Goal: Task Accomplishment & Management: Manage account settings

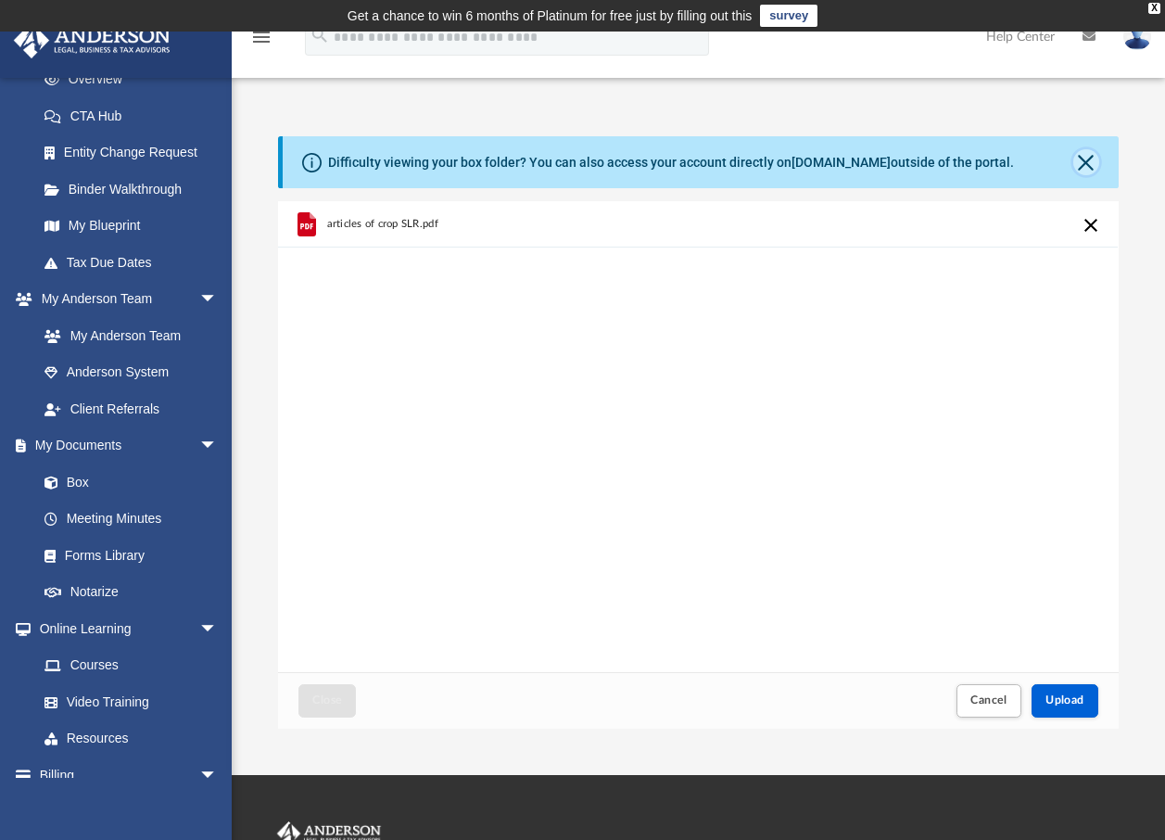
click at [1083, 164] on button "Close" at bounding box center [1086, 162] width 26 height 26
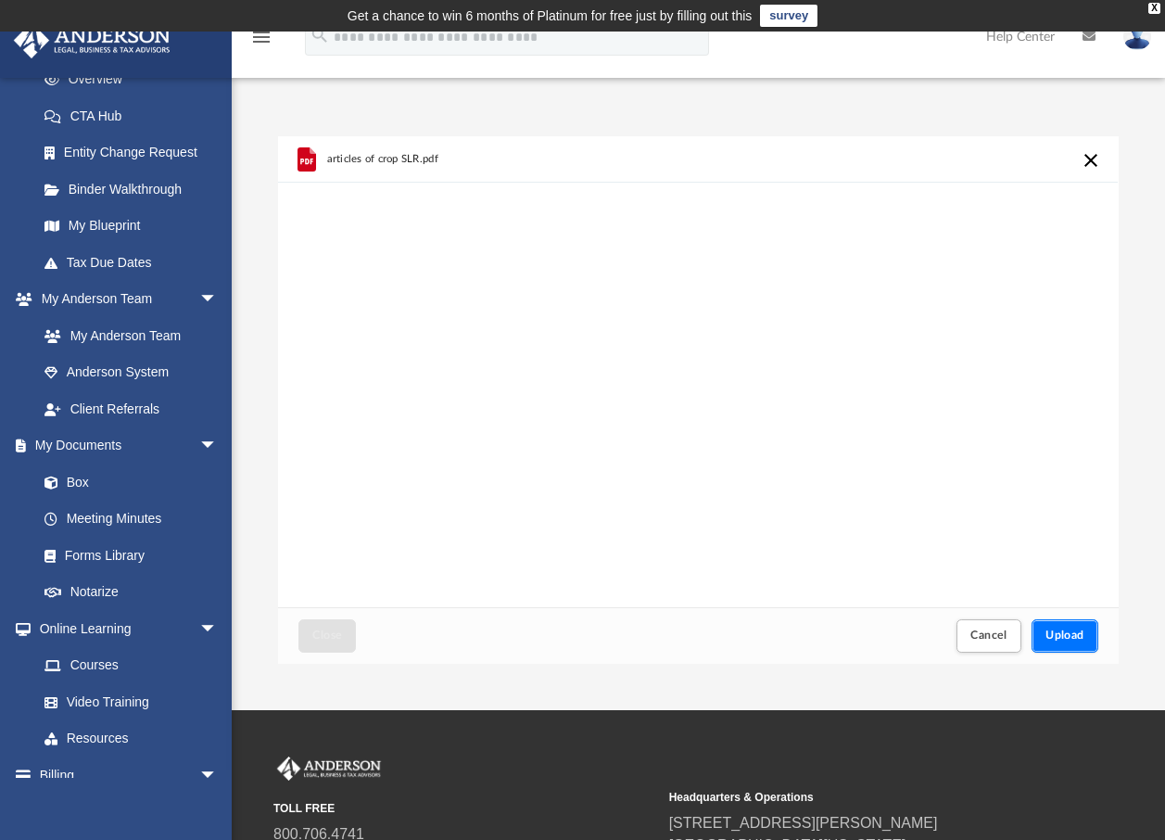
click at [1070, 636] on span "Upload" at bounding box center [1064, 634] width 39 height 11
click at [1068, 634] on span "Upload" at bounding box center [1064, 634] width 39 height 11
click at [1086, 158] on button "Retry" at bounding box center [1092, 160] width 22 height 22
click at [1083, 163] on button "Retry" at bounding box center [1092, 160] width 22 height 22
click at [1071, 637] on span "Upload" at bounding box center [1064, 634] width 39 height 11
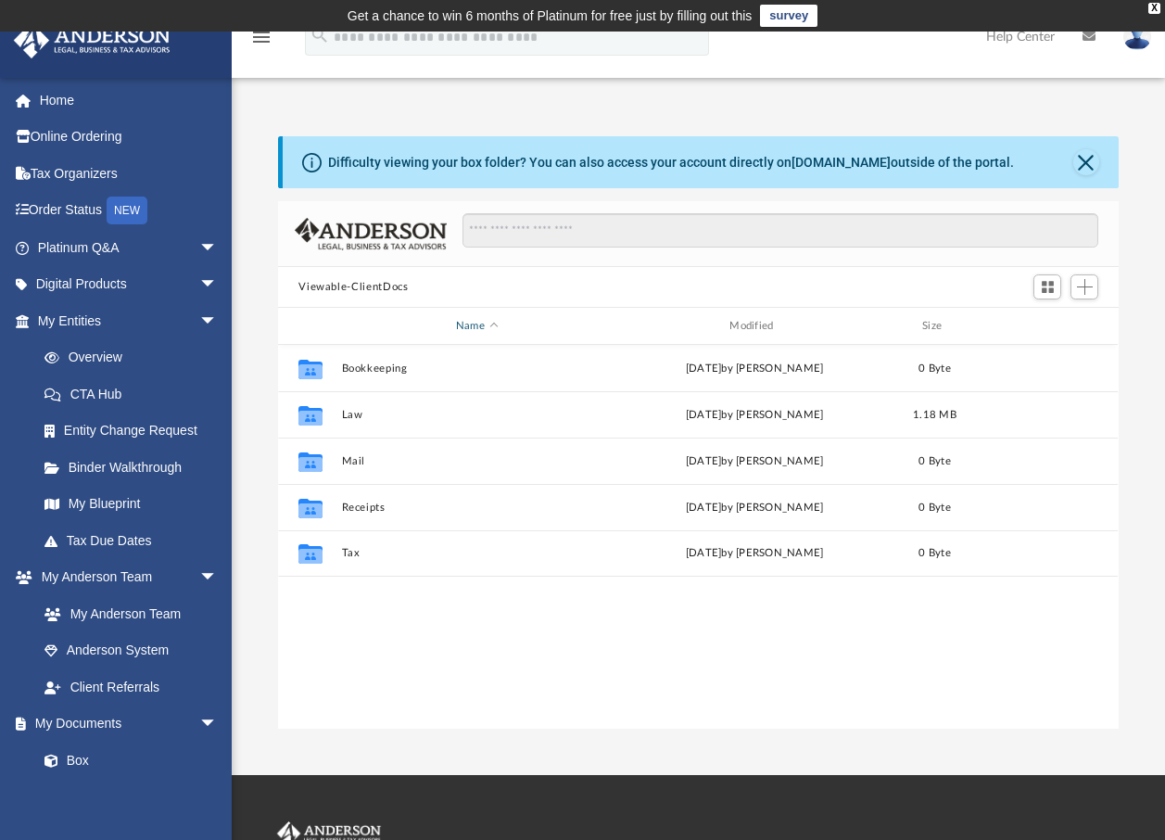
scroll to position [408, 827]
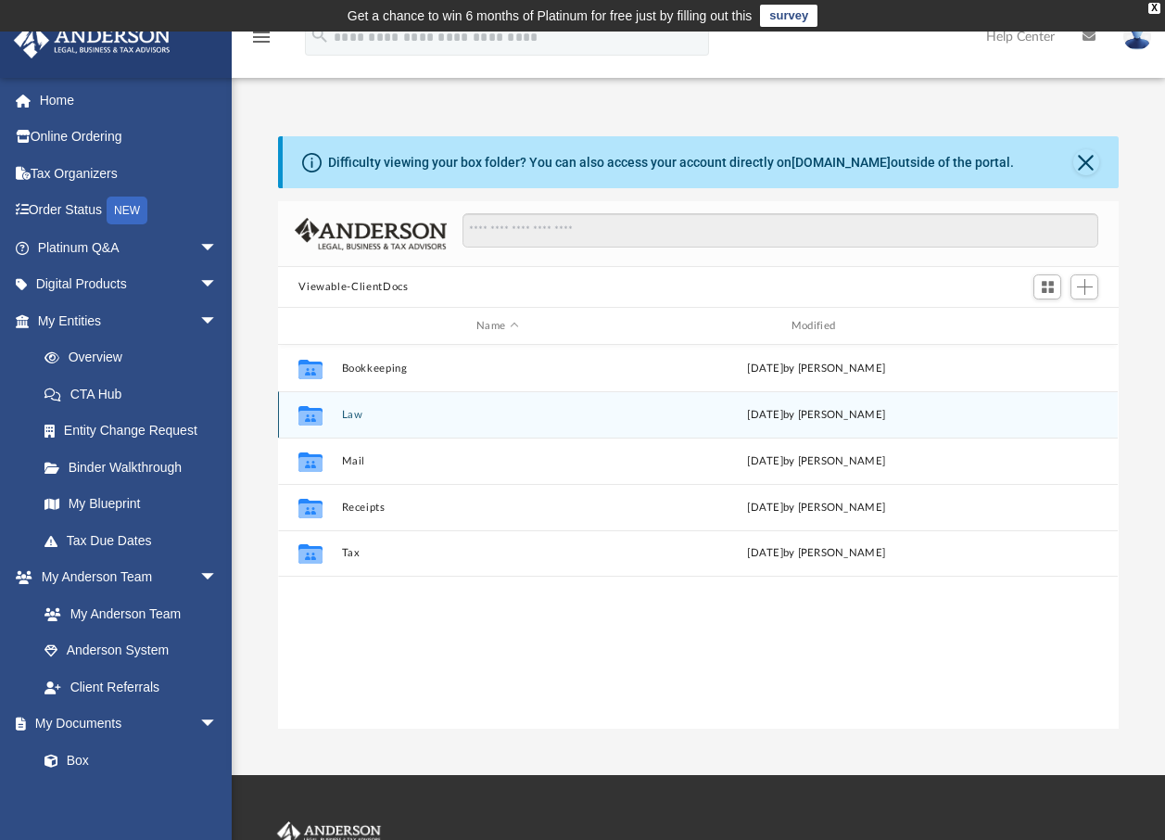
click at [339, 415] on div "Collaborated Folder Law [DATE] by [PERSON_NAME]" at bounding box center [698, 414] width 840 height 46
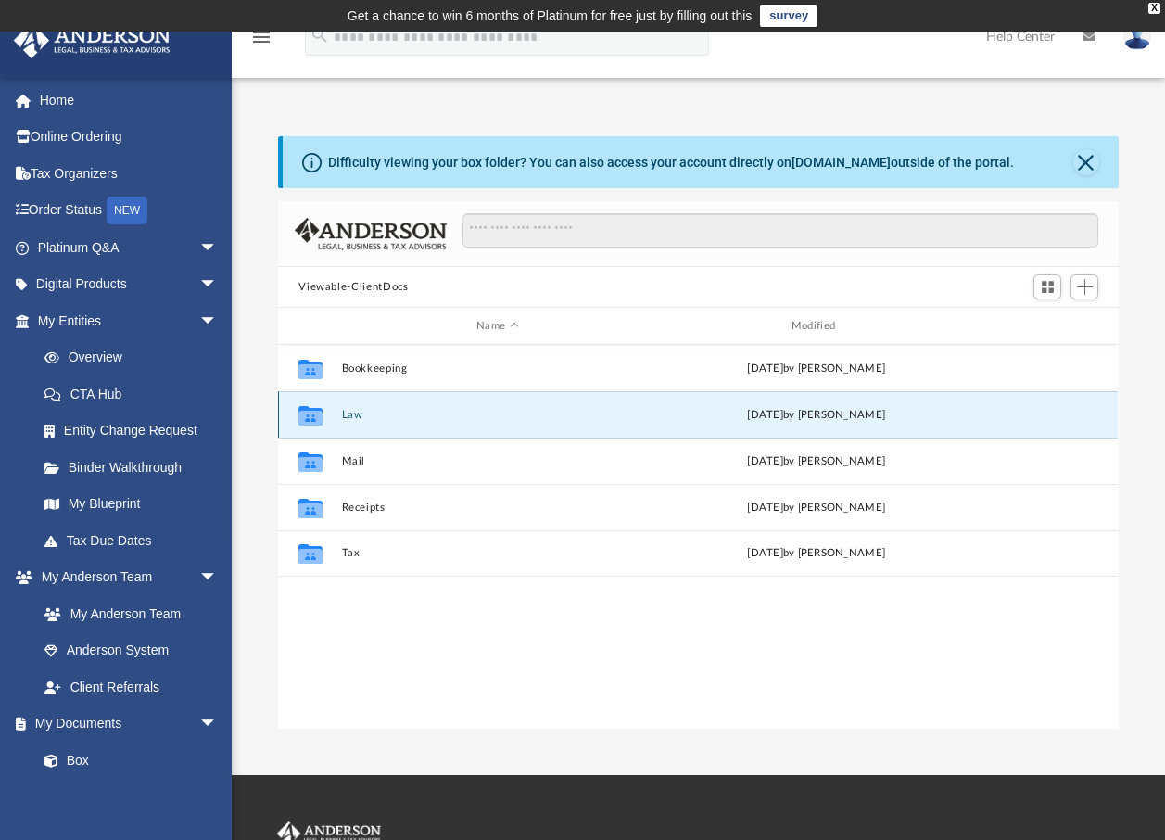
click at [361, 412] on button "Law" at bounding box center [497, 415] width 311 height 12
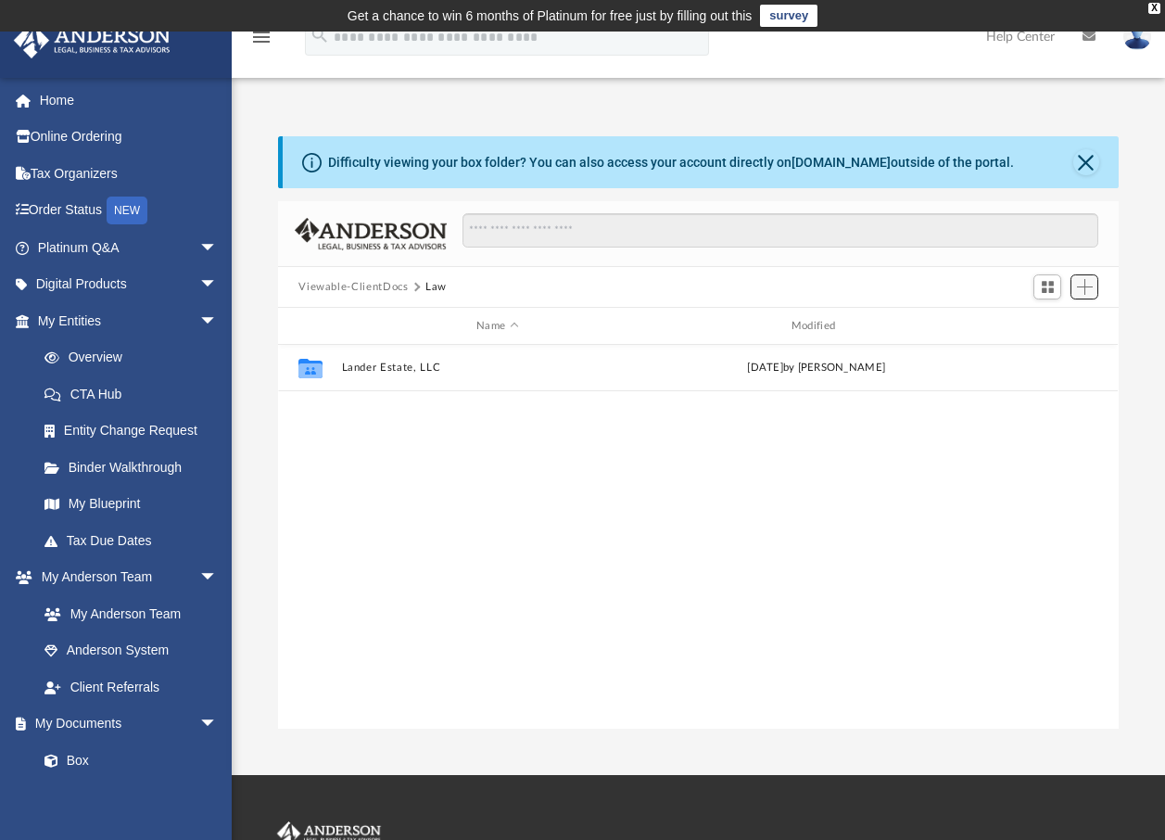
click at [1088, 288] on span "Add" at bounding box center [1085, 287] width 16 height 16
click at [1037, 324] on li "Upload" at bounding box center [1058, 323] width 59 height 19
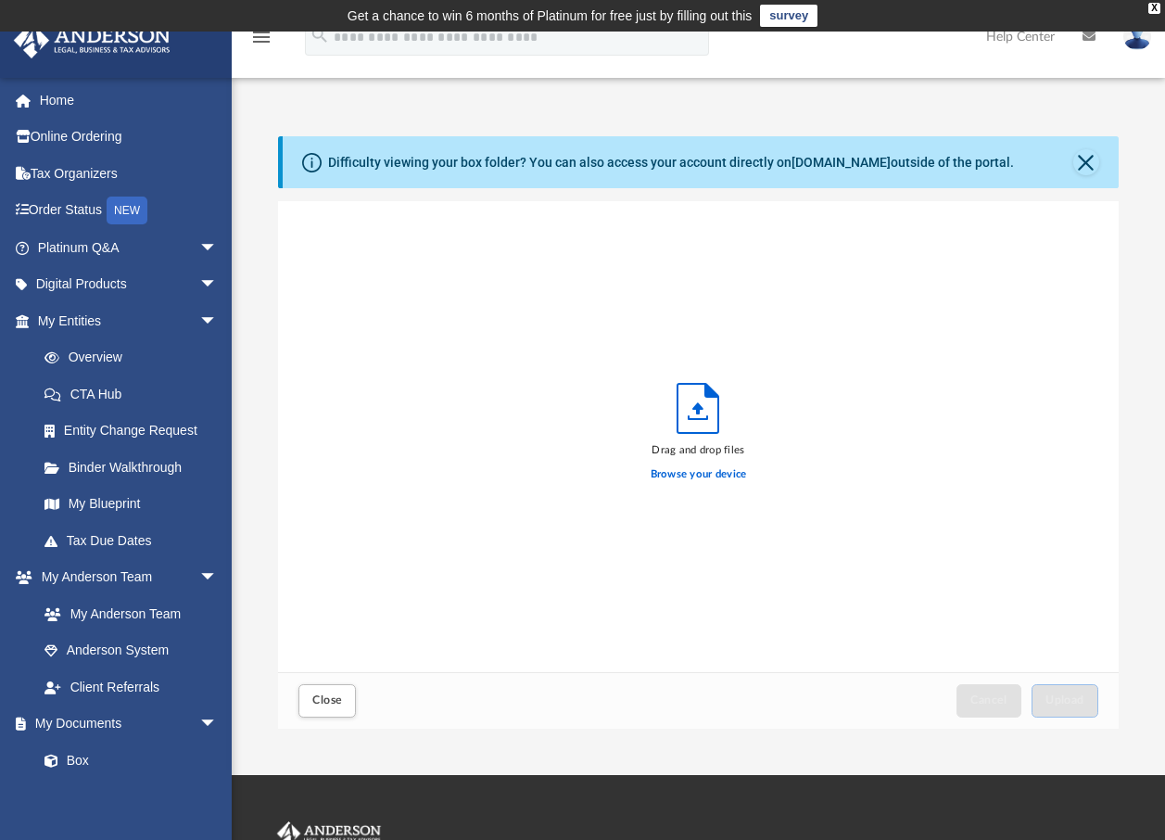
scroll to position [456, 827]
click at [702, 475] on label "Browse your device" at bounding box center [699, 474] width 96 height 17
click at [0, 0] on input "Browse your device" at bounding box center [0, 0] width 0 height 0
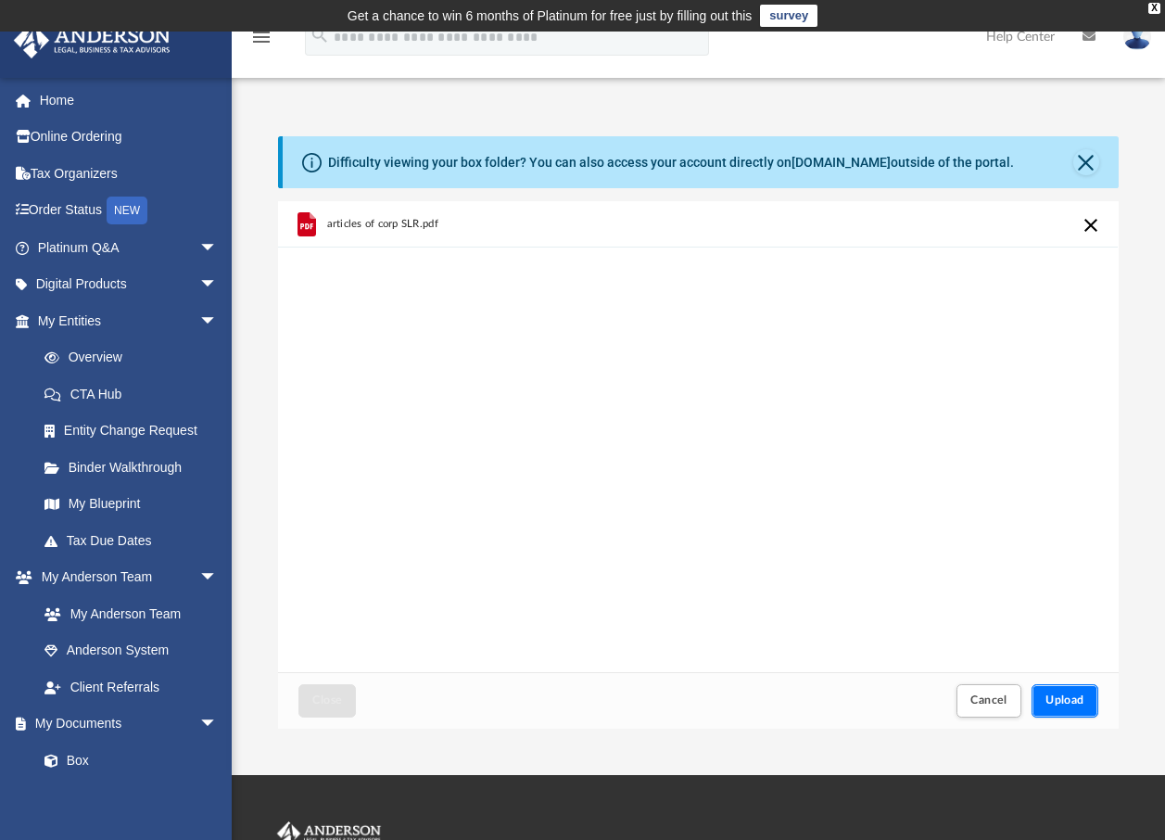
click at [1063, 698] on span "Upload" at bounding box center [1064, 699] width 39 height 11
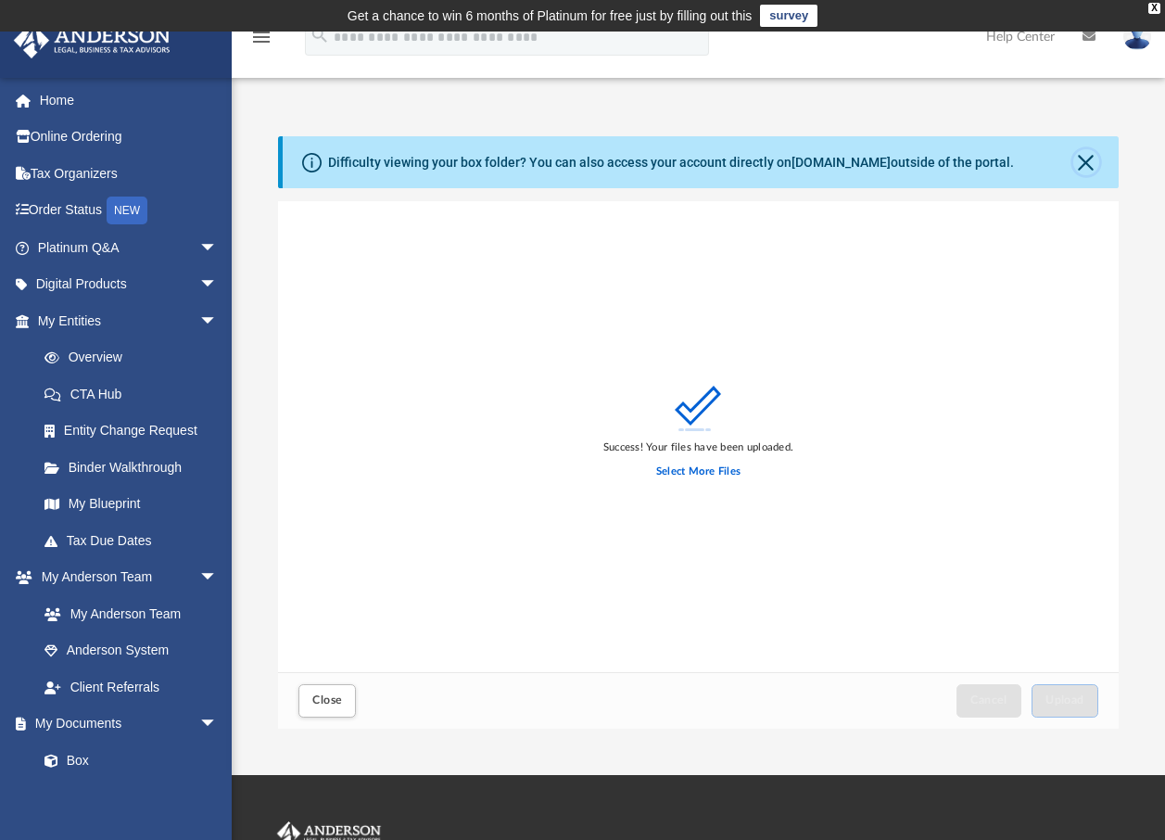
click at [1085, 164] on button "Close" at bounding box center [1086, 162] width 26 height 26
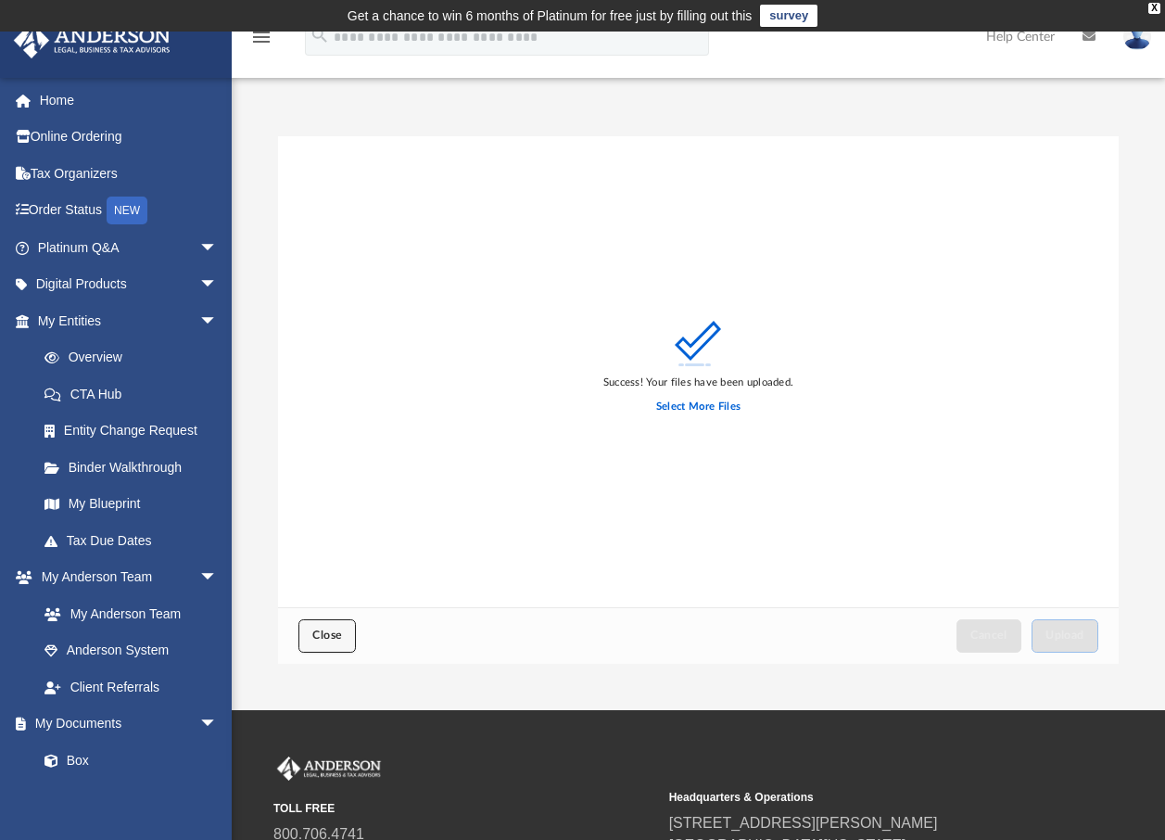
drag, startPoint x: 340, startPoint y: 639, endPoint x: 350, endPoint y: 630, distance: 13.2
click at [340, 639] on span "Close" at bounding box center [327, 634] width 30 height 11
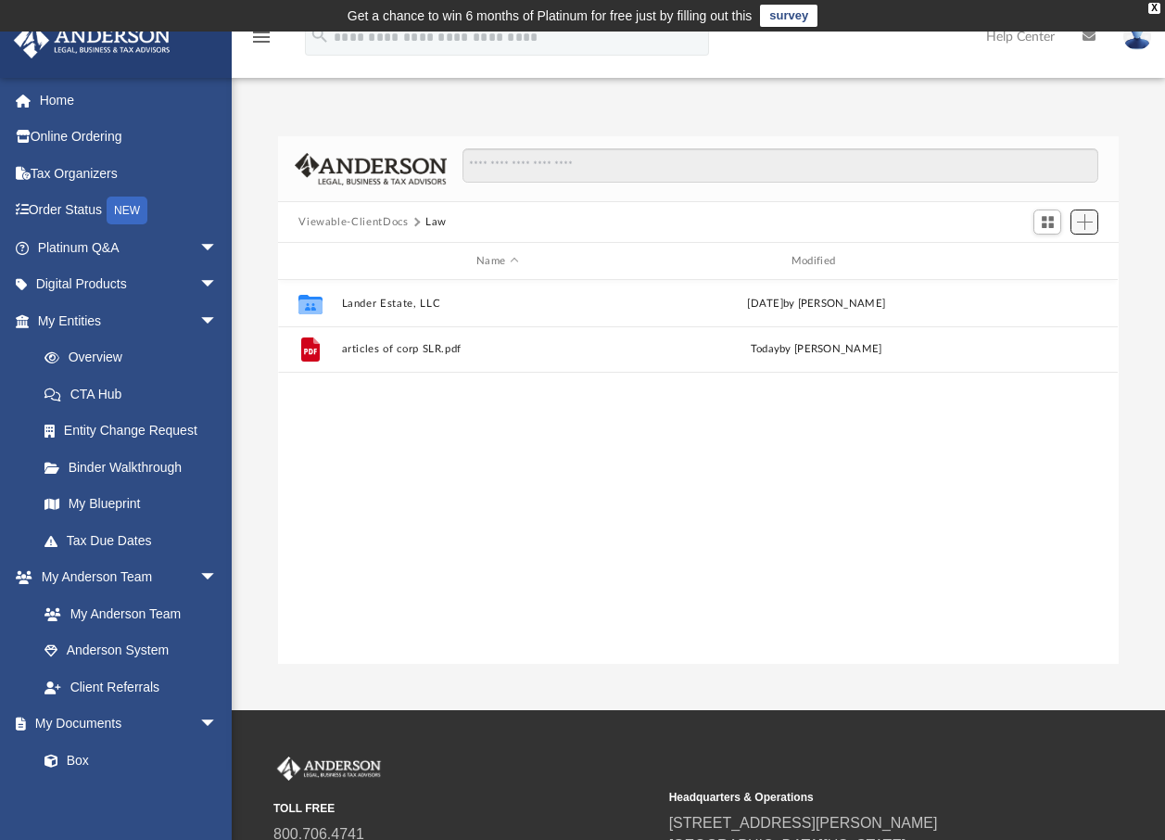
click at [1080, 224] on span "Add" at bounding box center [1085, 222] width 16 height 16
click at [1044, 263] on li "Upload" at bounding box center [1058, 258] width 59 height 19
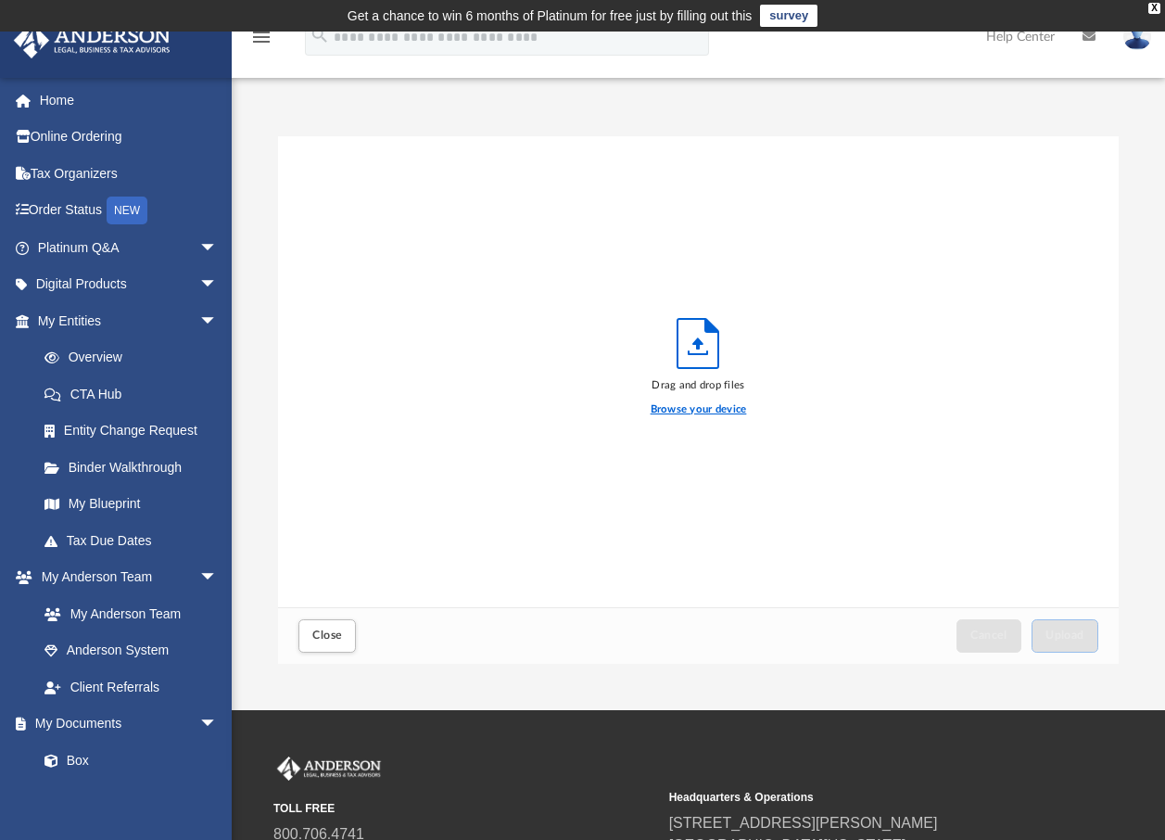
click at [693, 411] on label "Browse your device" at bounding box center [699, 409] width 96 height 17
click at [0, 0] on input "Browse your device" at bounding box center [0, 0] width 0 height 0
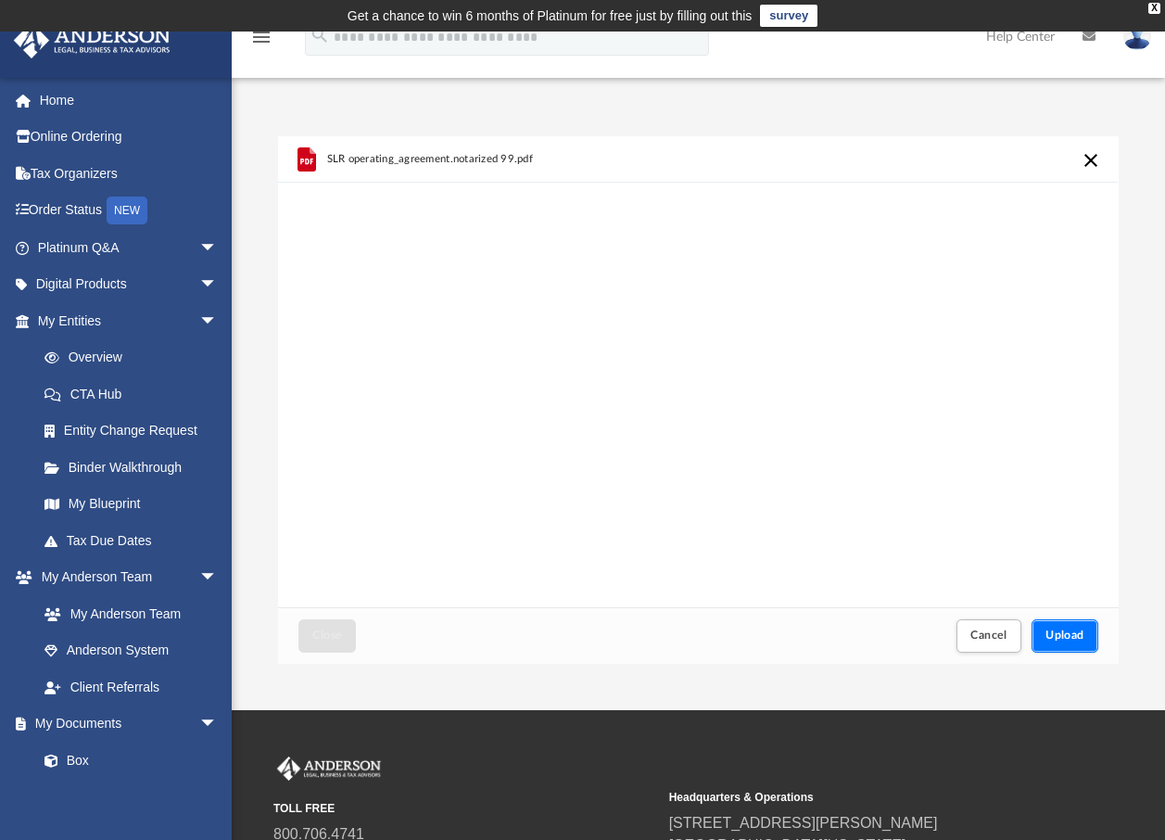
click at [1050, 629] on span "Upload" at bounding box center [1064, 634] width 39 height 11
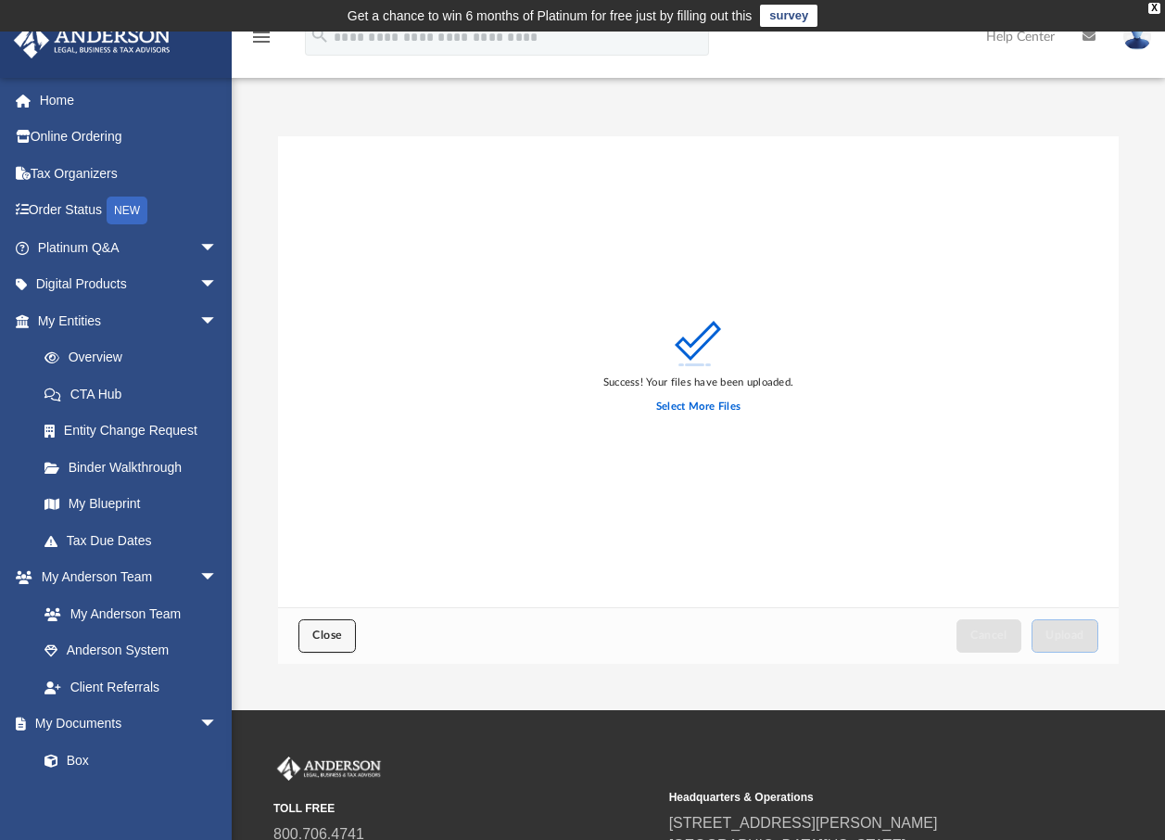
click at [317, 635] on span "Close" at bounding box center [327, 634] width 30 height 11
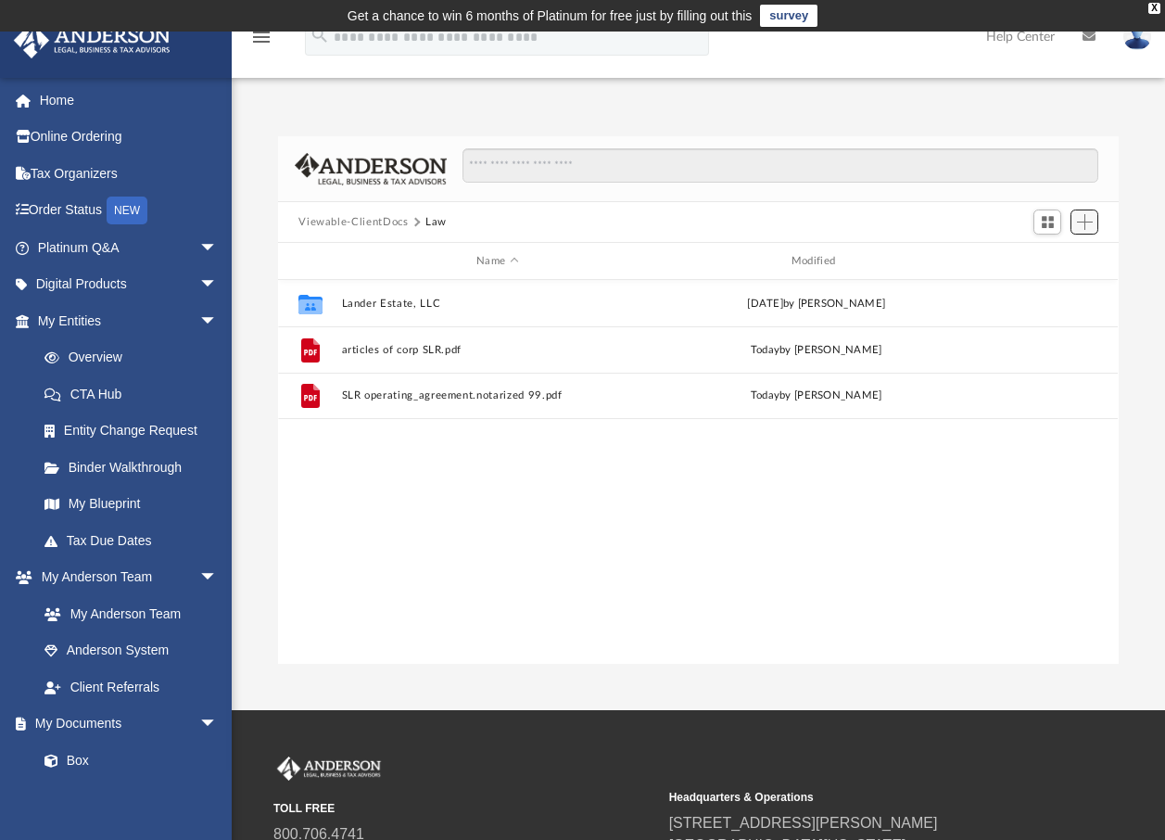
click at [1081, 220] on span "Add" at bounding box center [1085, 222] width 16 height 16
click at [1036, 255] on li "Upload" at bounding box center [1058, 258] width 59 height 19
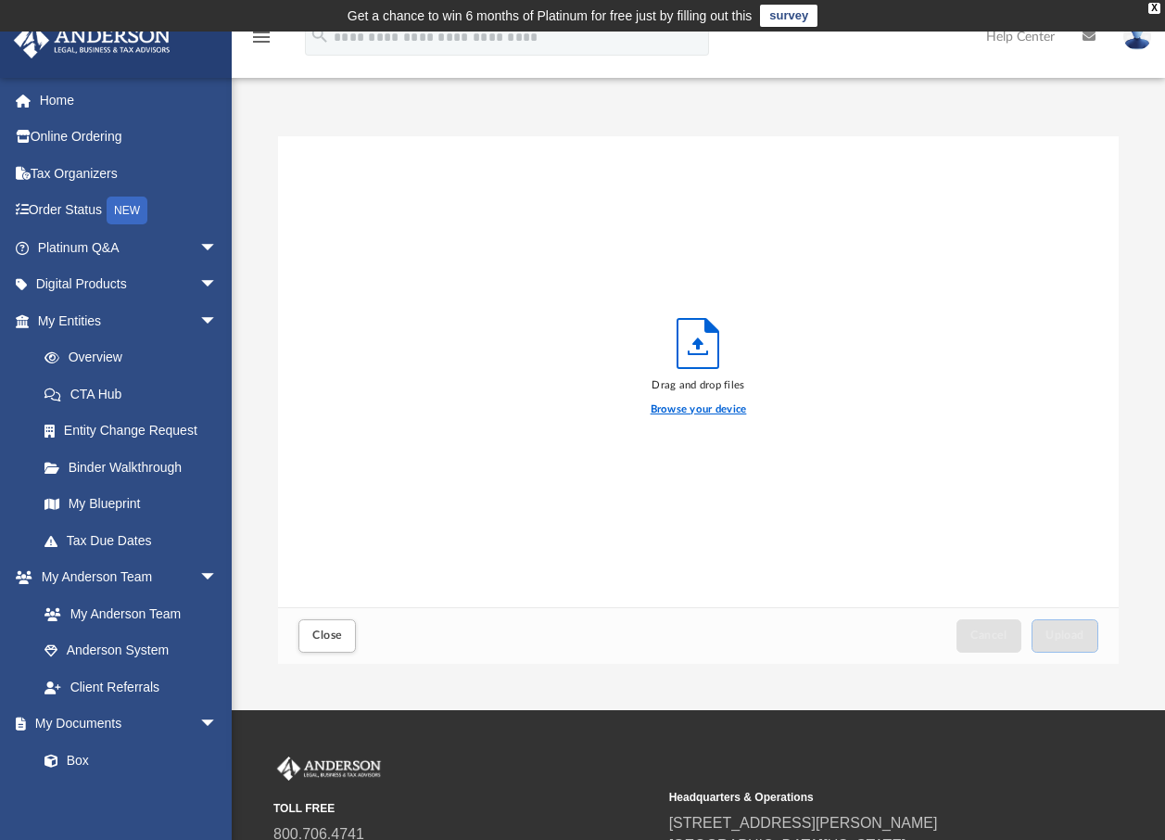
click at [703, 412] on label "Browse your device" at bounding box center [699, 409] width 96 height 17
click at [0, 0] on input "Browse your device" at bounding box center [0, 0] width 0 height 0
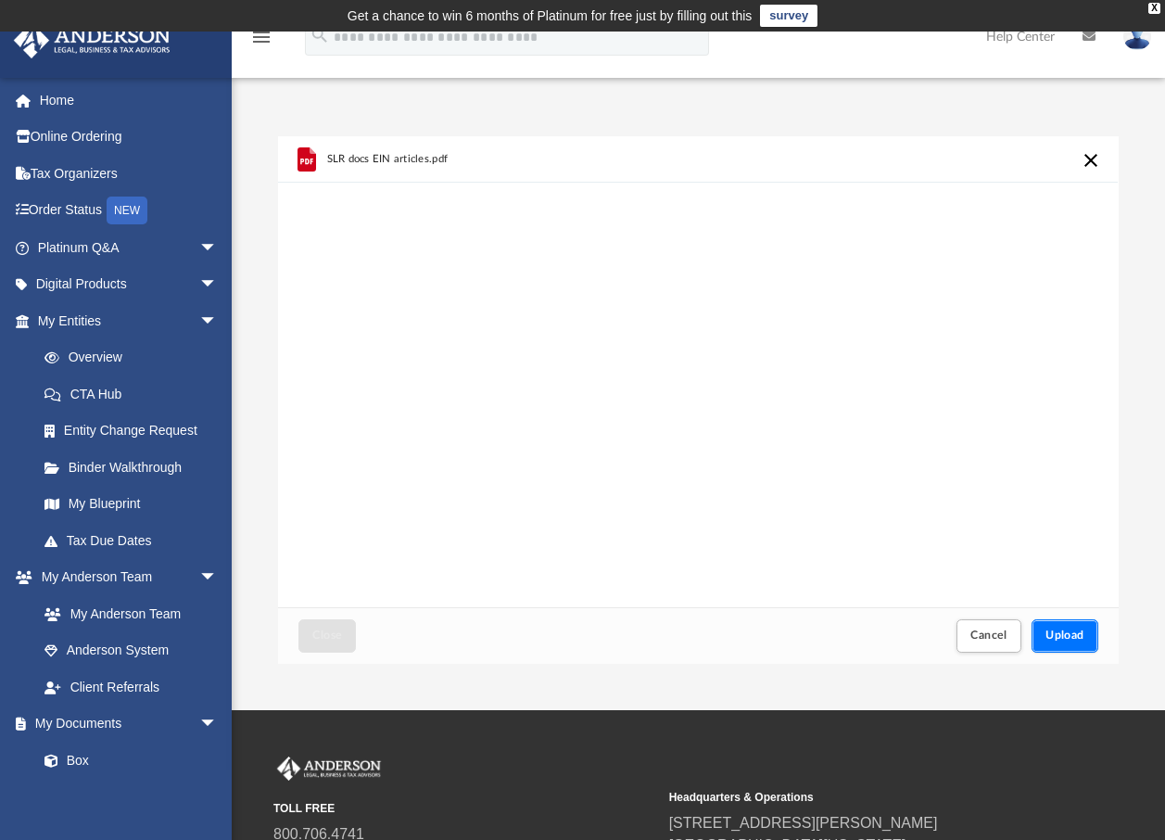
click at [1073, 635] on span "Upload" at bounding box center [1064, 634] width 39 height 11
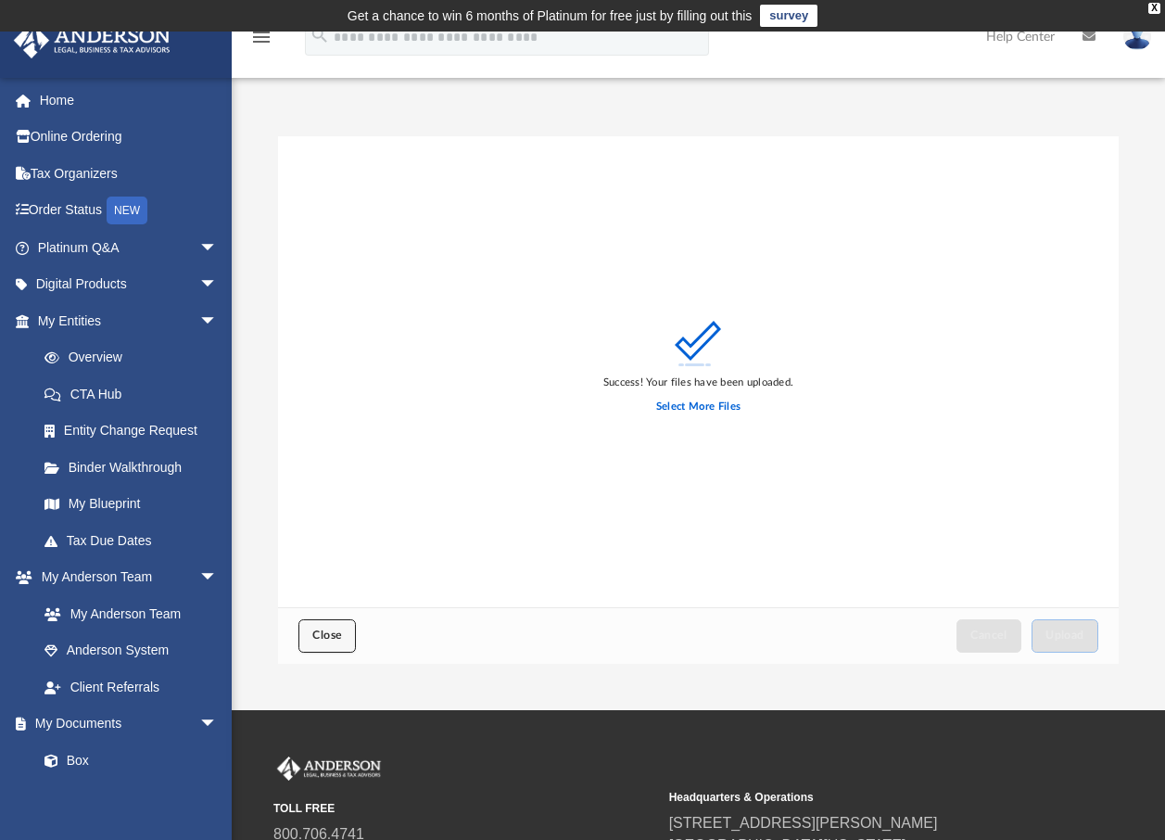
click at [323, 632] on span "Close" at bounding box center [327, 634] width 30 height 11
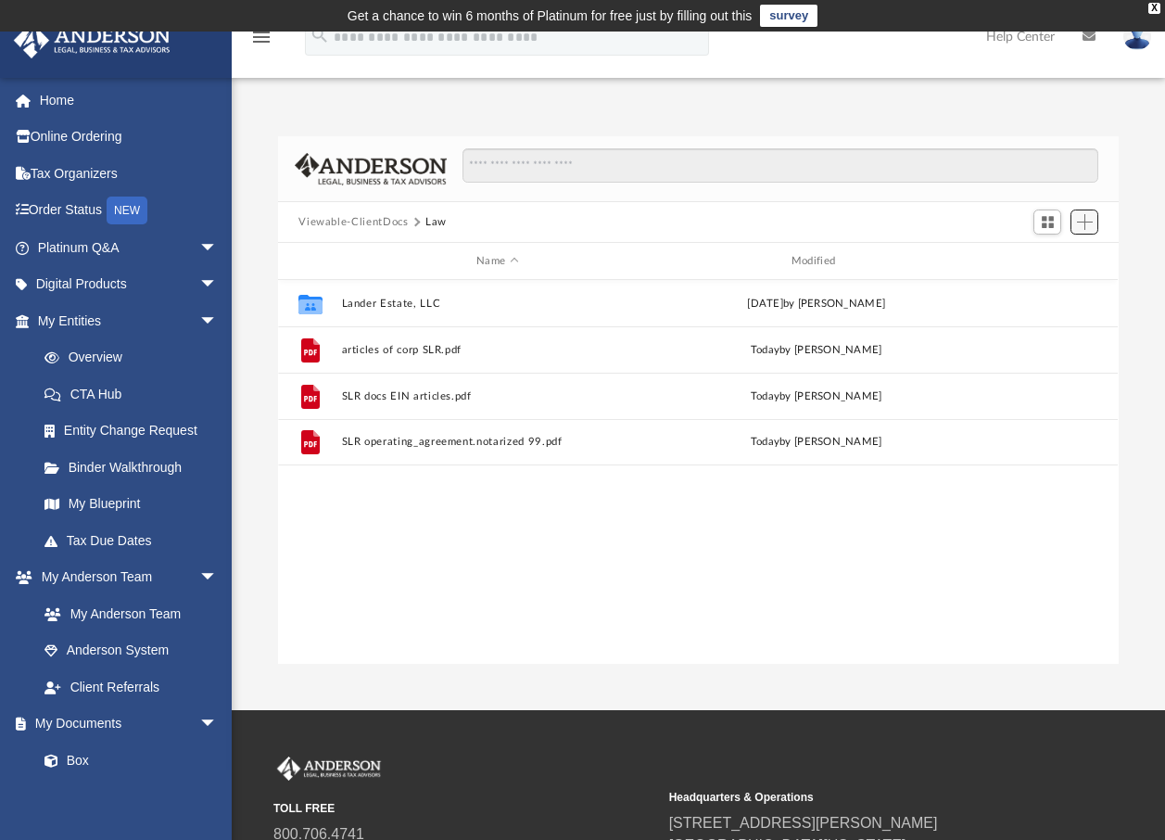
click at [1080, 224] on span "Add" at bounding box center [1085, 222] width 16 height 16
click at [1057, 259] on li "Upload" at bounding box center [1058, 258] width 59 height 19
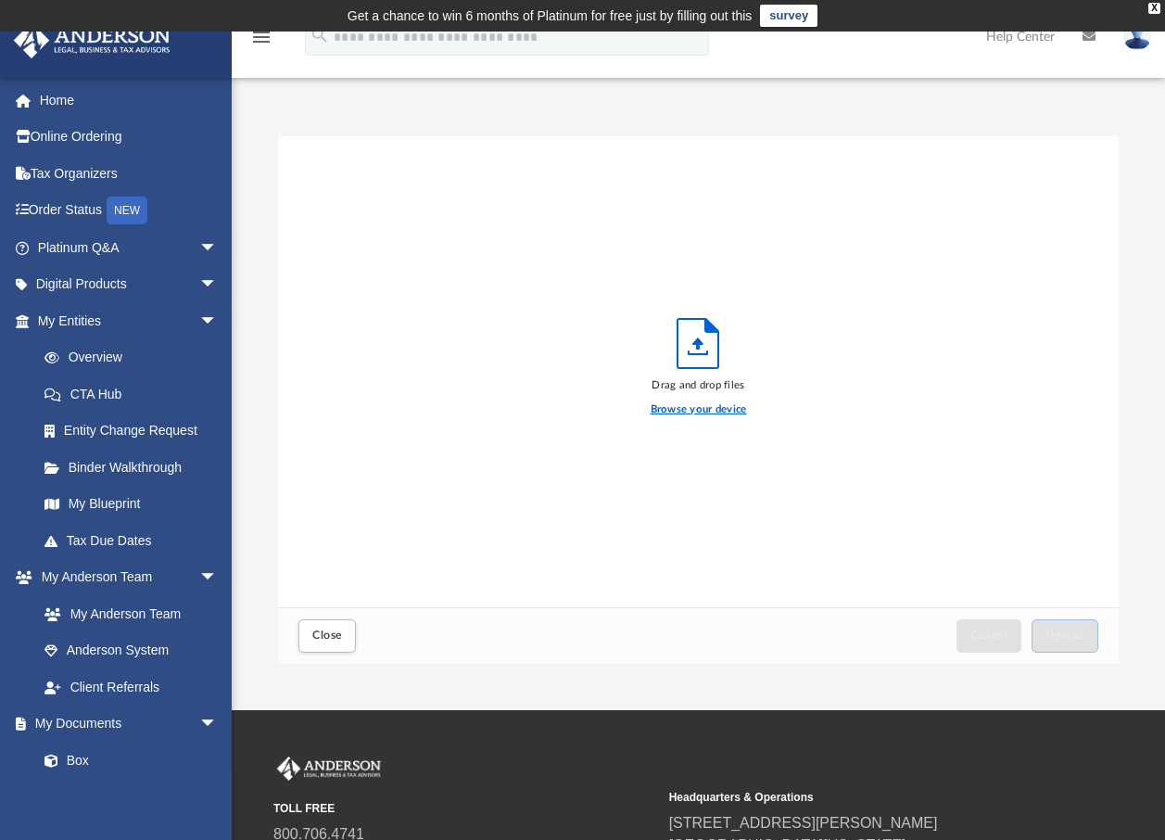
click at [687, 409] on label "Browse your device" at bounding box center [699, 409] width 96 height 17
click at [0, 0] on input "Browse your device" at bounding box center [0, 0] width 0 height 0
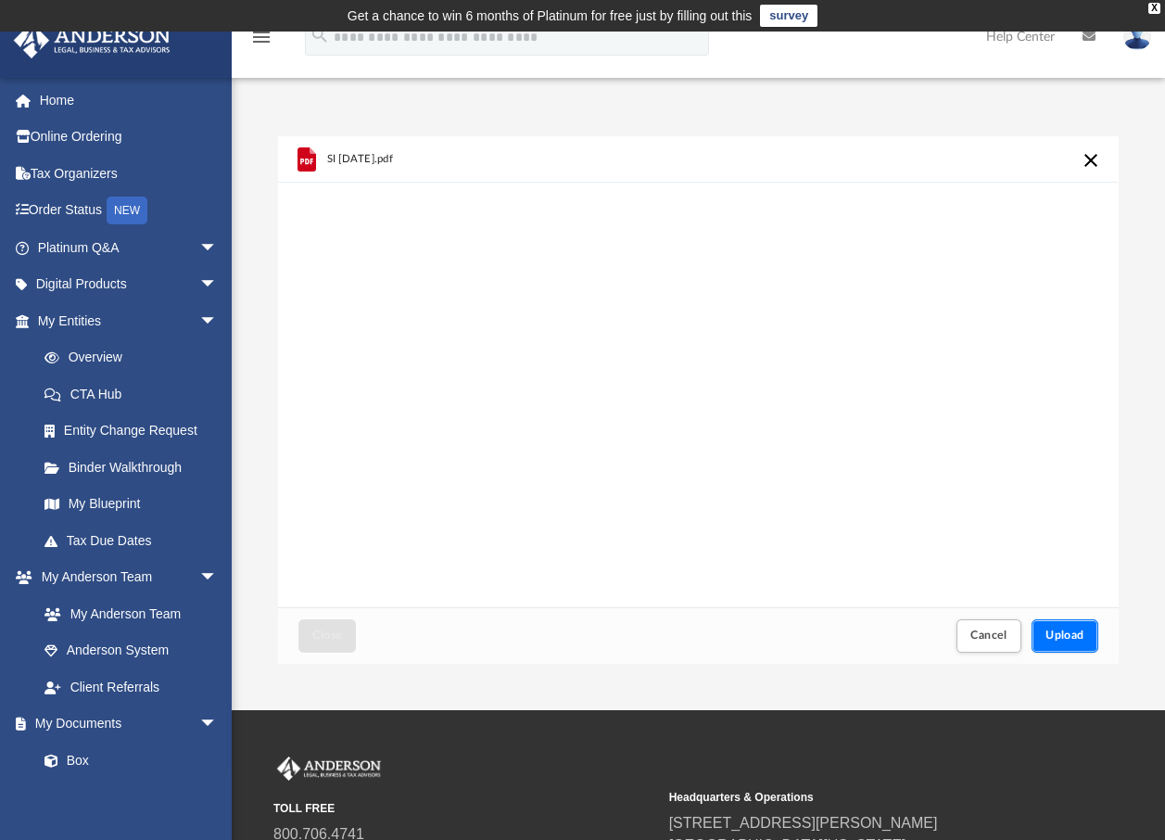
click at [1057, 624] on button "Upload" at bounding box center [1065, 635] width 67 height 32
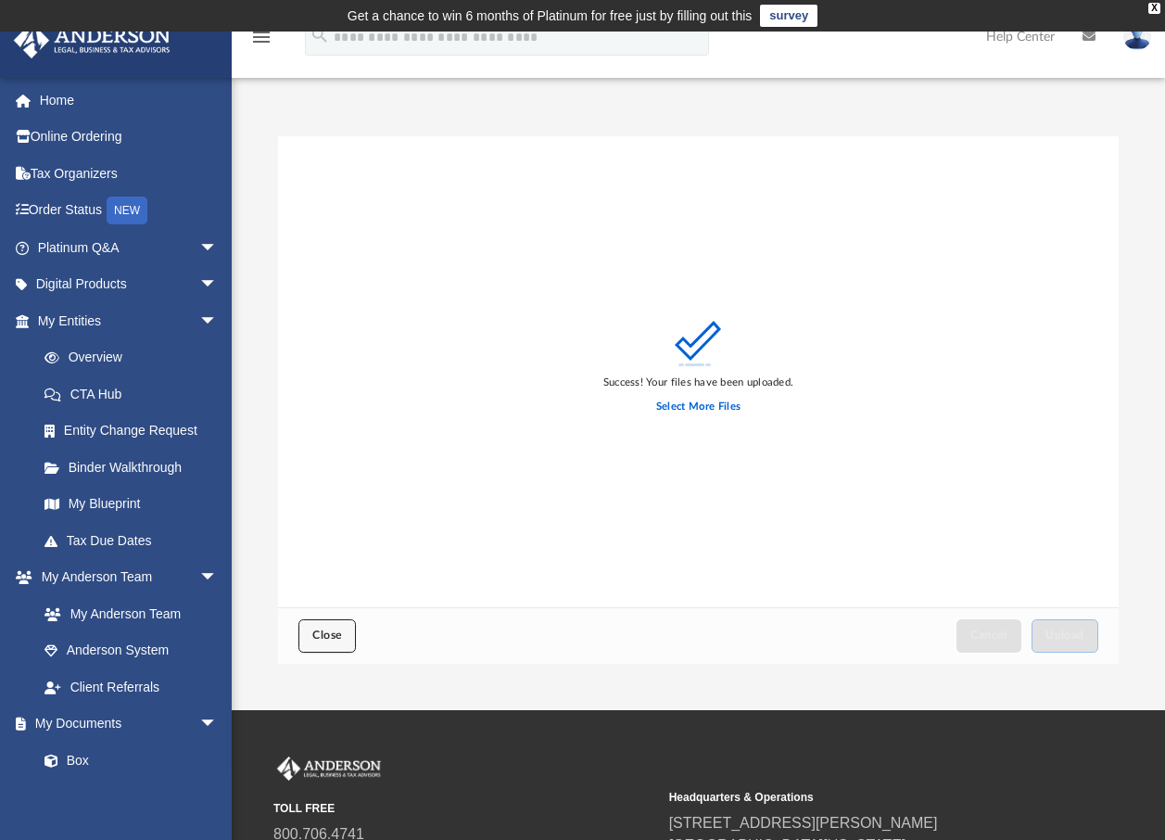
click at [317, 631] on span "Close" at bounding box center [327, 634] width 30 height 11
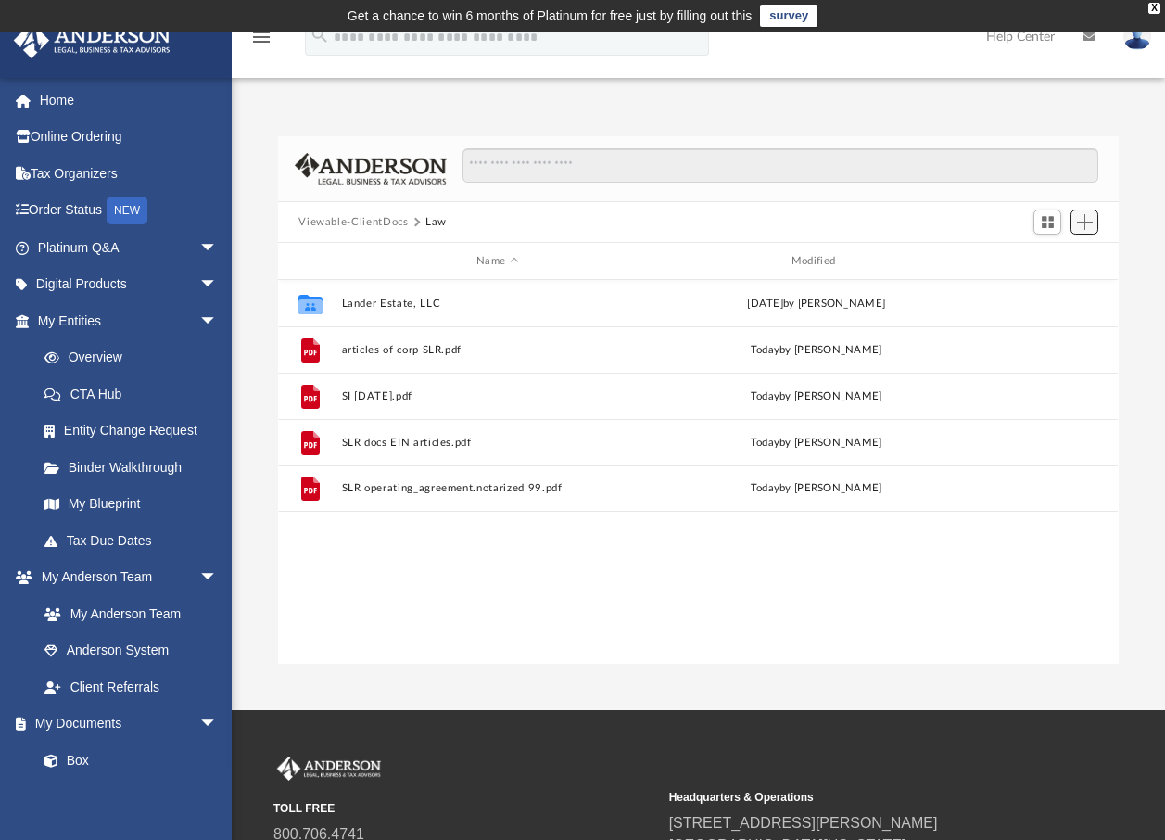
click at [1090, 219] on span "Add" at bounding box center [1085, 222] width 16 height 16
click at [1043, 260] on li "Upload" at bounding box center [1058, 258] width 59 height 19
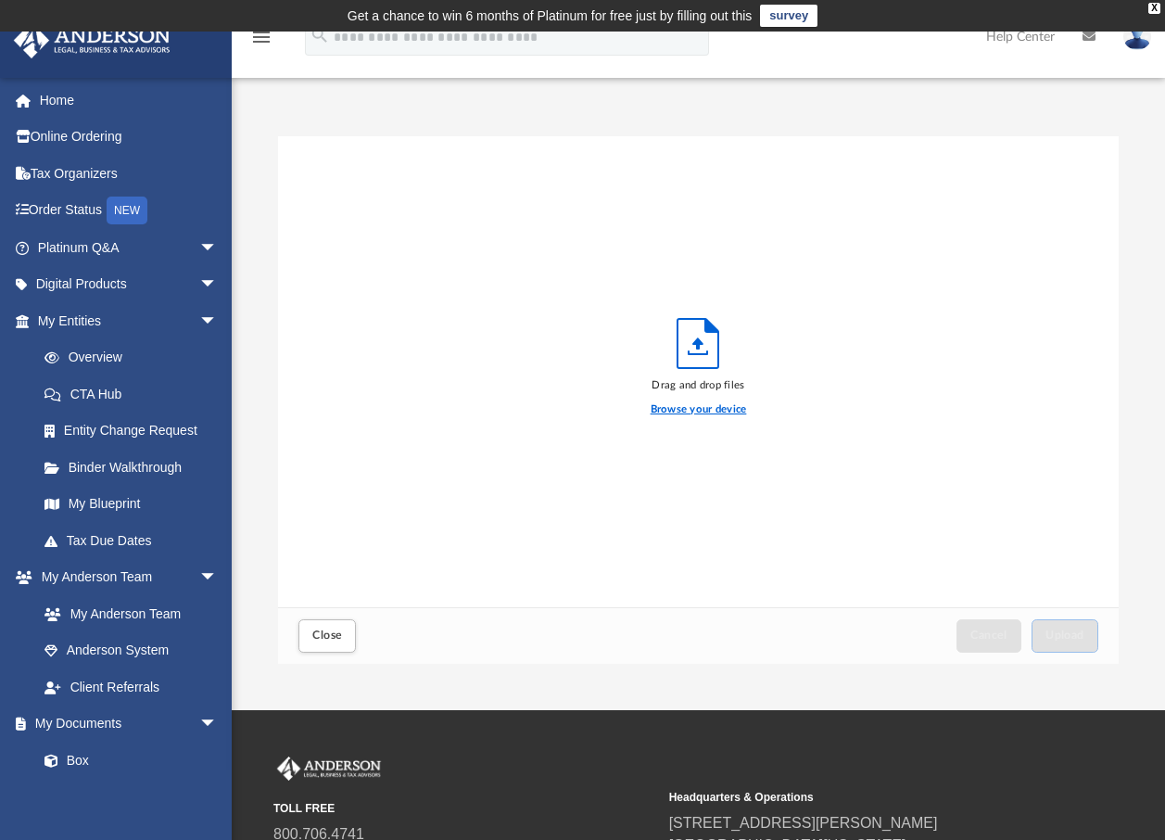
click at [708, 408] on label "Browse your device" at bounding box center [699, 409] width 96 height 17
click at [0, 0] on input "Browse your device" at bounding box center [0, 0] width 0 height 0
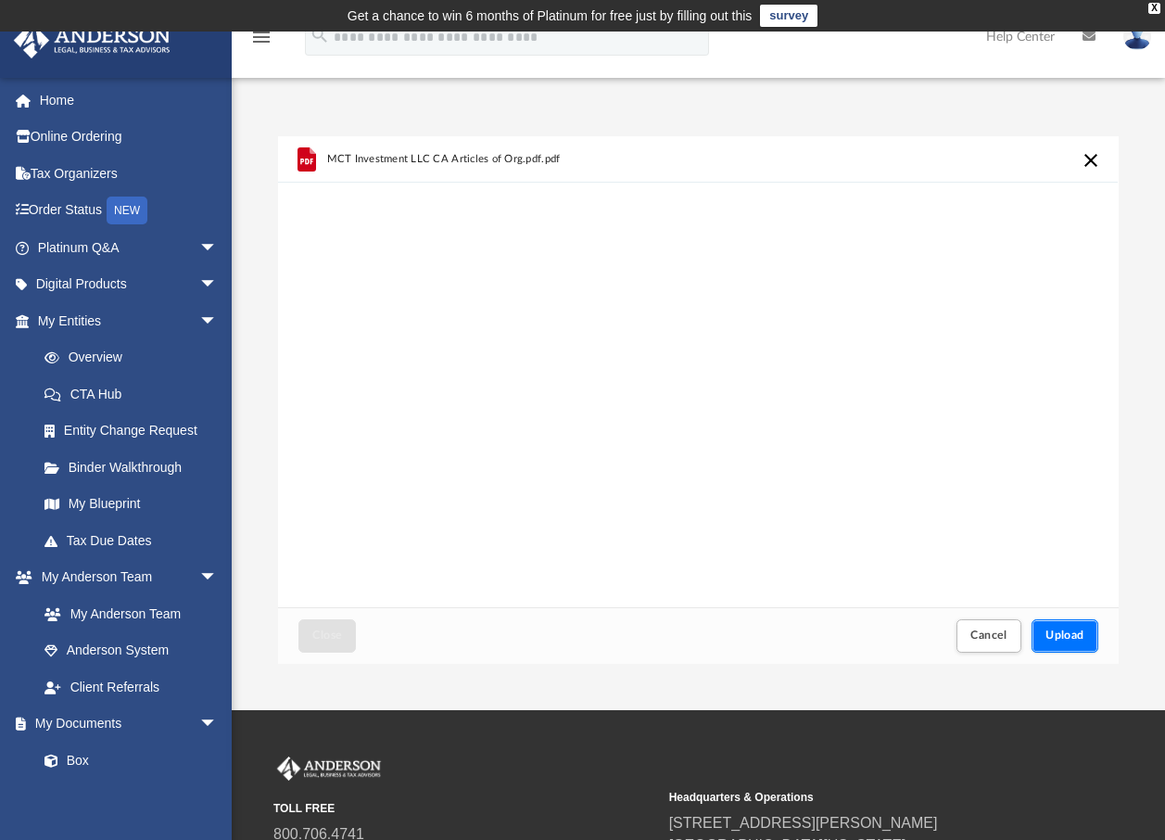
click at [1072, 641] on button "Upload" at bounding box center [1065, 635] width 67 height 32
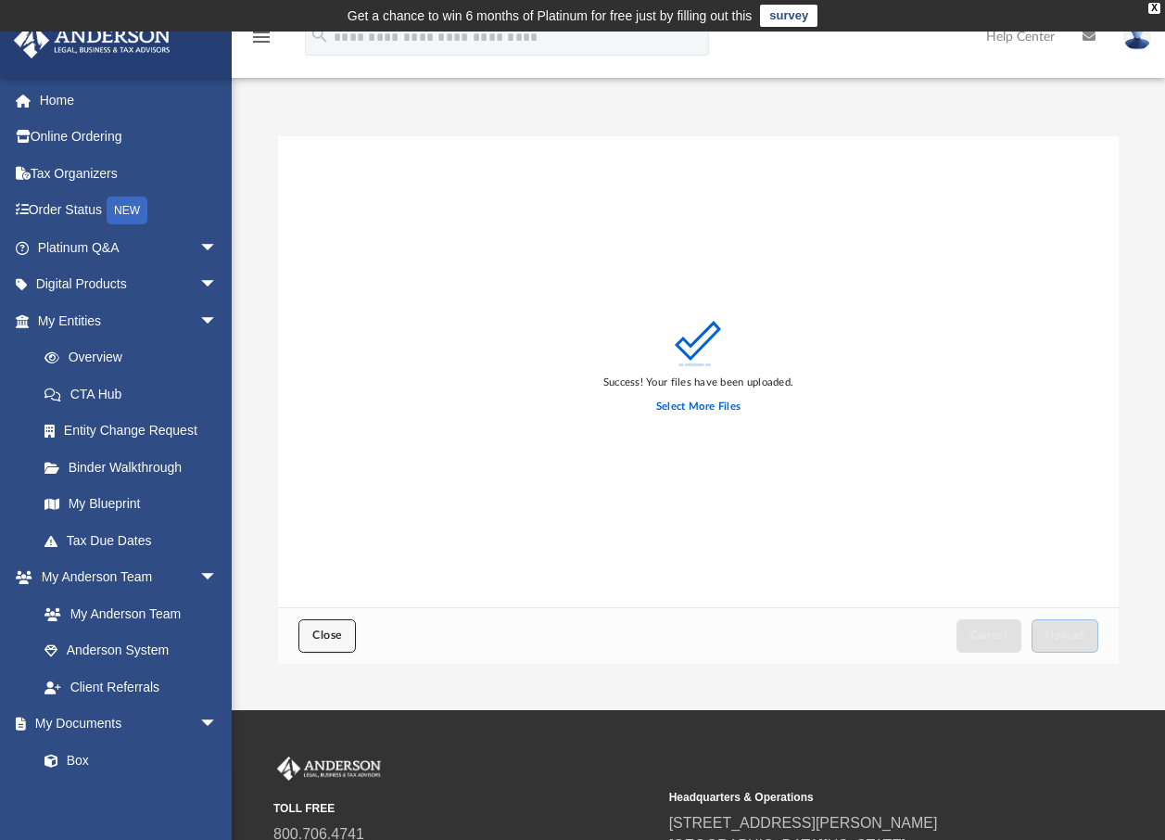
click at [334, 634] on span "Close" at bounding box center [327, 634] width 30 height 11
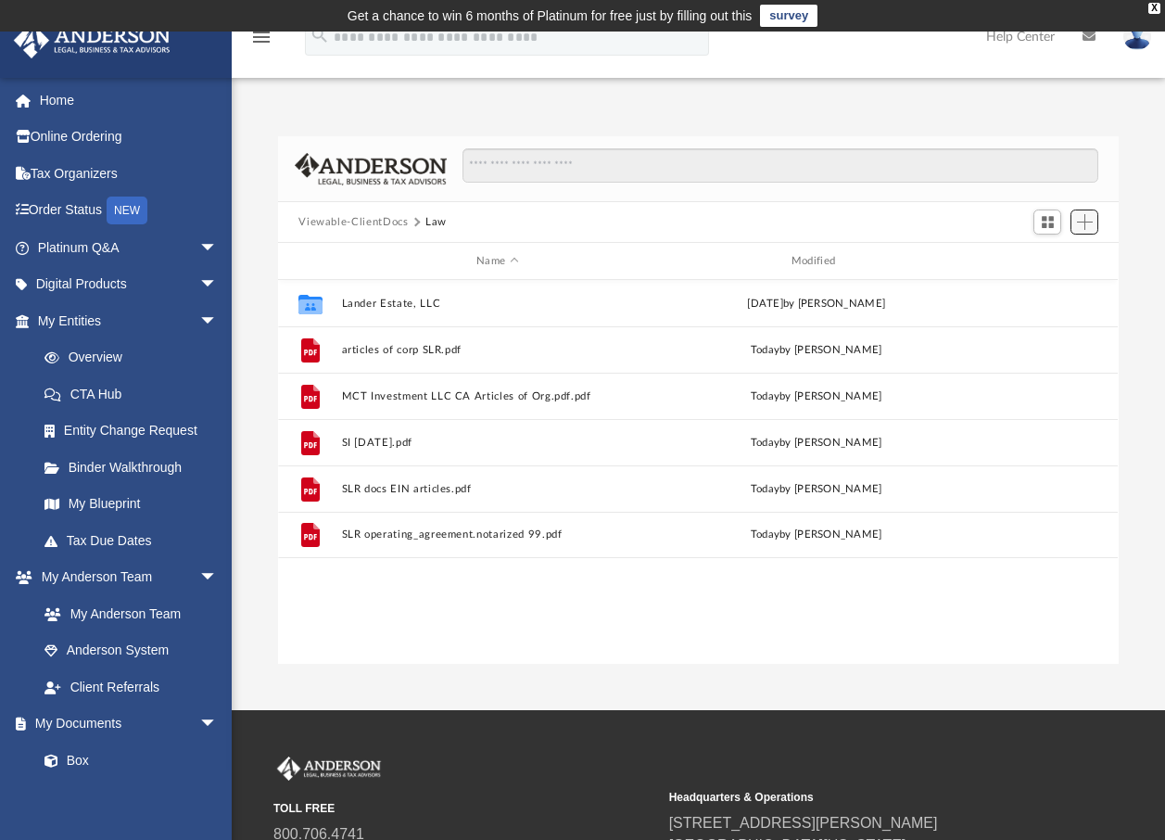
click at [1084, 214] on span "Add" at bounding box center [1085, 222] width 16 height 16
click at [1044, 254] on li "Upload" at bounding box center [1058, 258] width 59 height 19
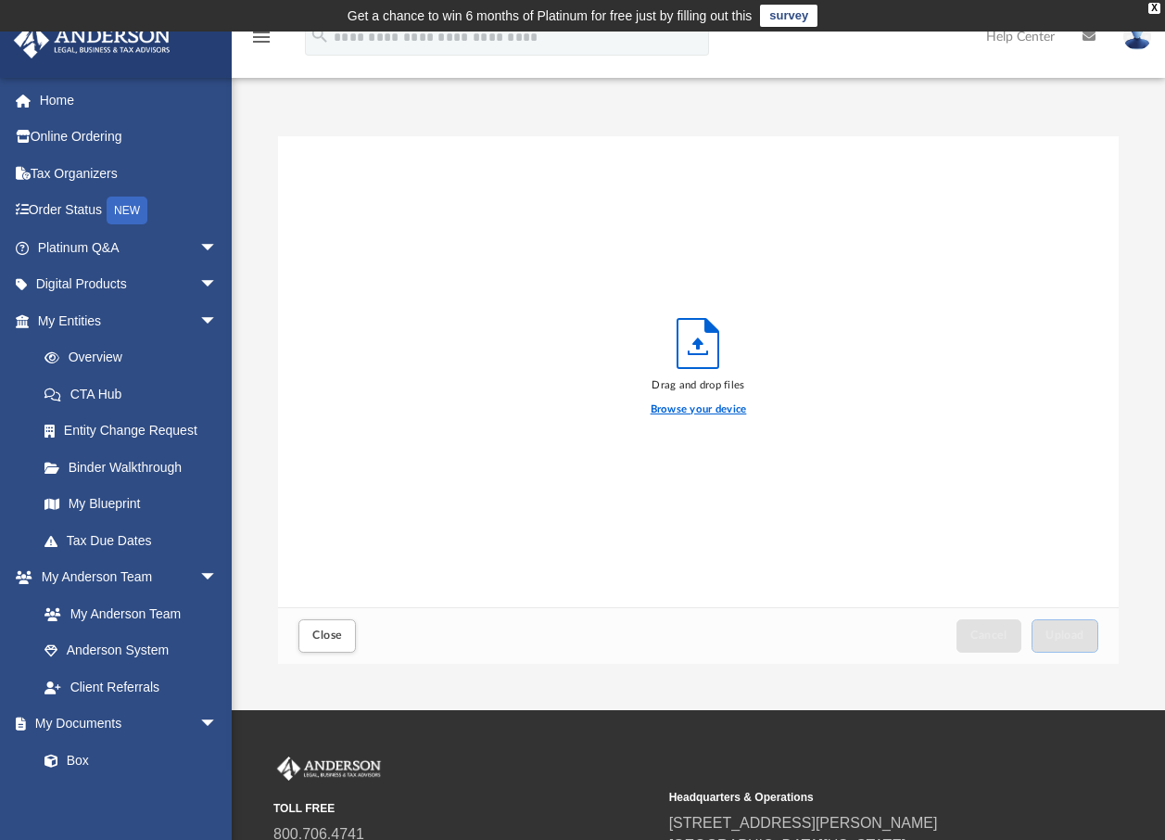
click at [682, 413] on label "Browse your device" at bounding box center [699, 409] width 96 height 17
click at [0, 0] on input "Browse your device" at bounding box center [0, 0] width 0 height 0
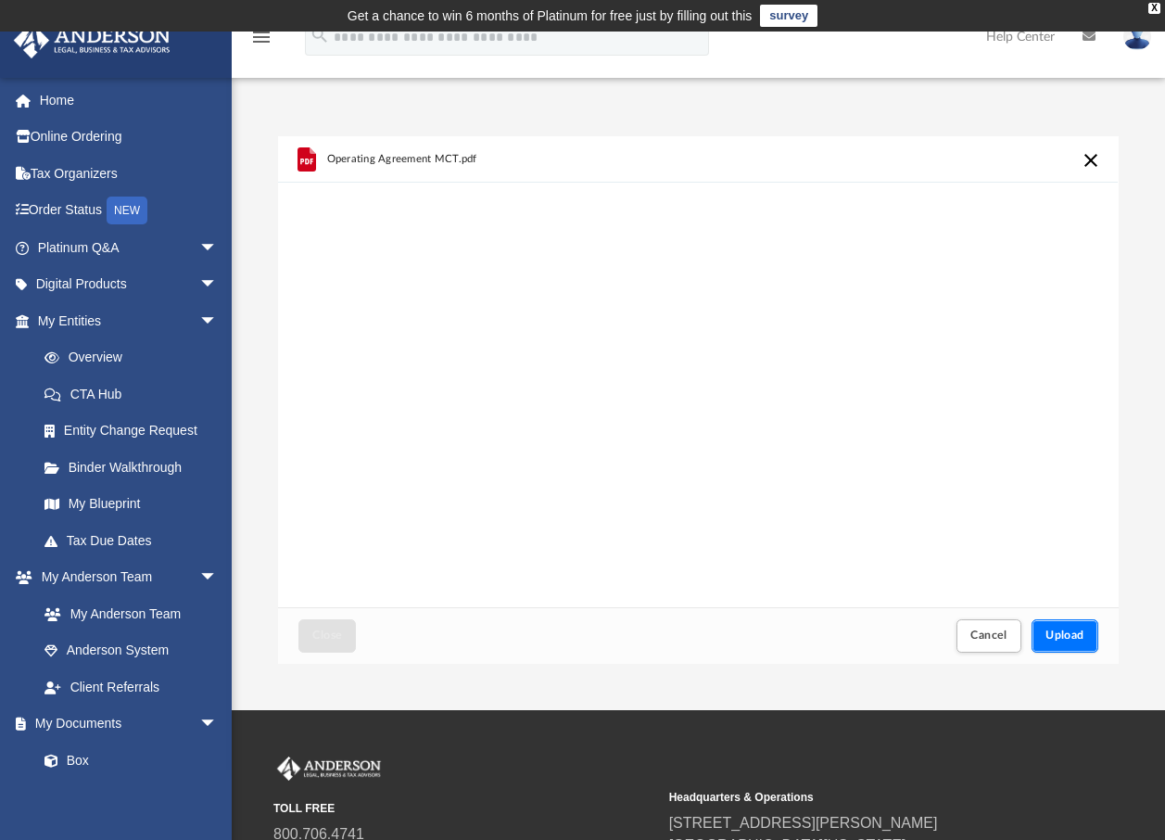
click at [1074, 627] on button "Upload" at bounding box center [1065, 635] width 67 height 32
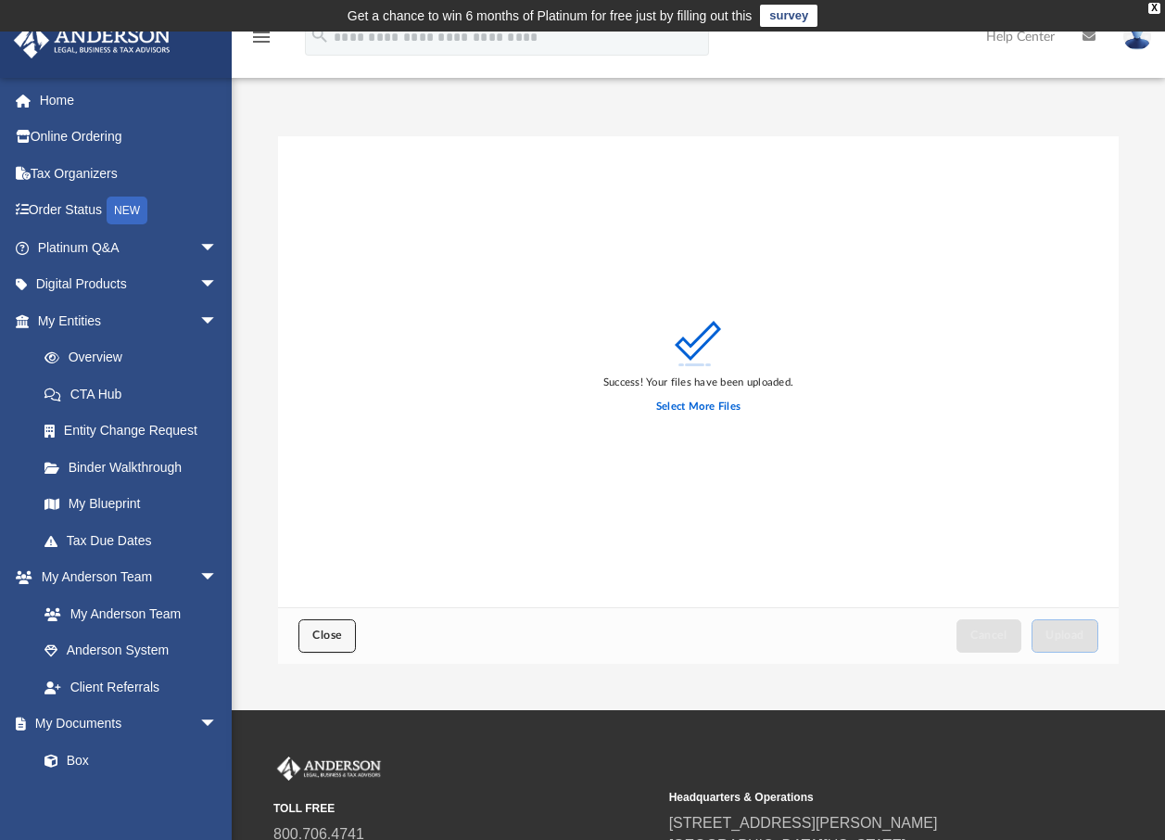
click at [317, 629] on span "Close" at bounding box center [327, 634] width 30 height 11
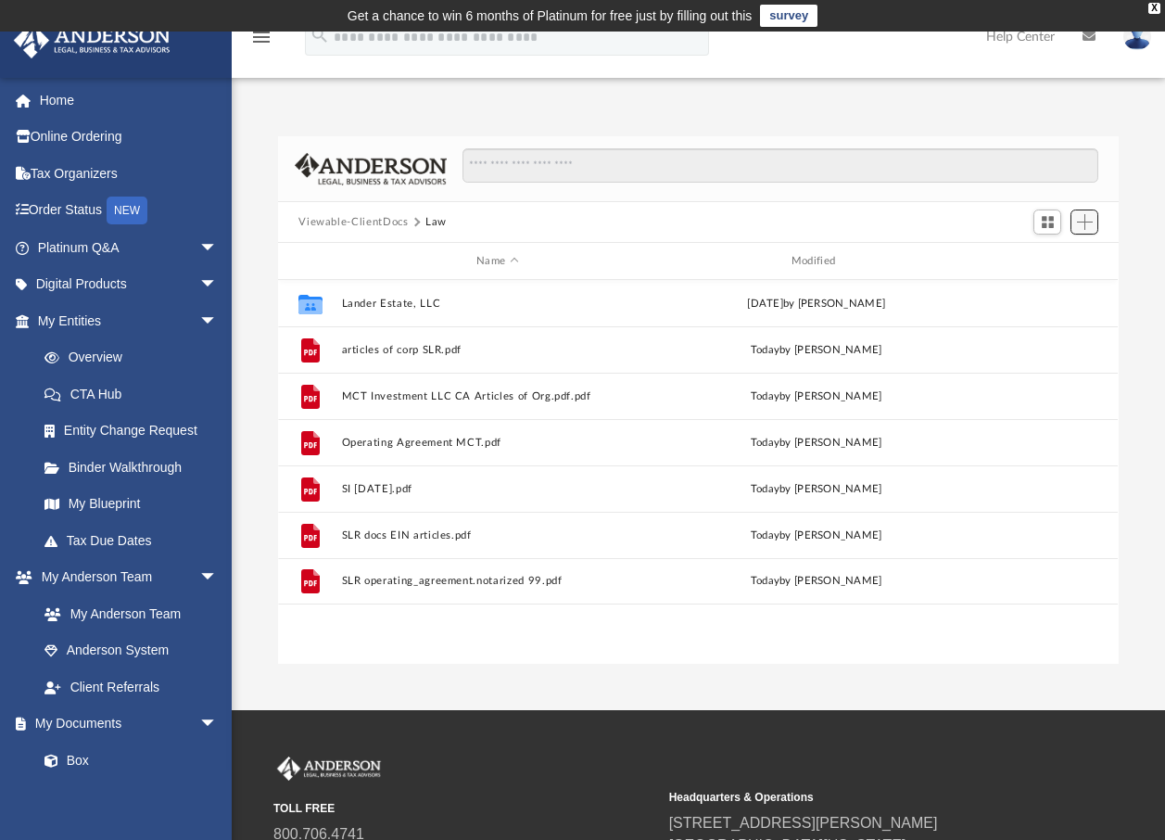
click at [1085, 215] on span "Add" at bounding box center [1085, 222] width 16 height 16
click at [1048, 261] on li "Upload" at bounding box center [1058, 258] width 59 height 19
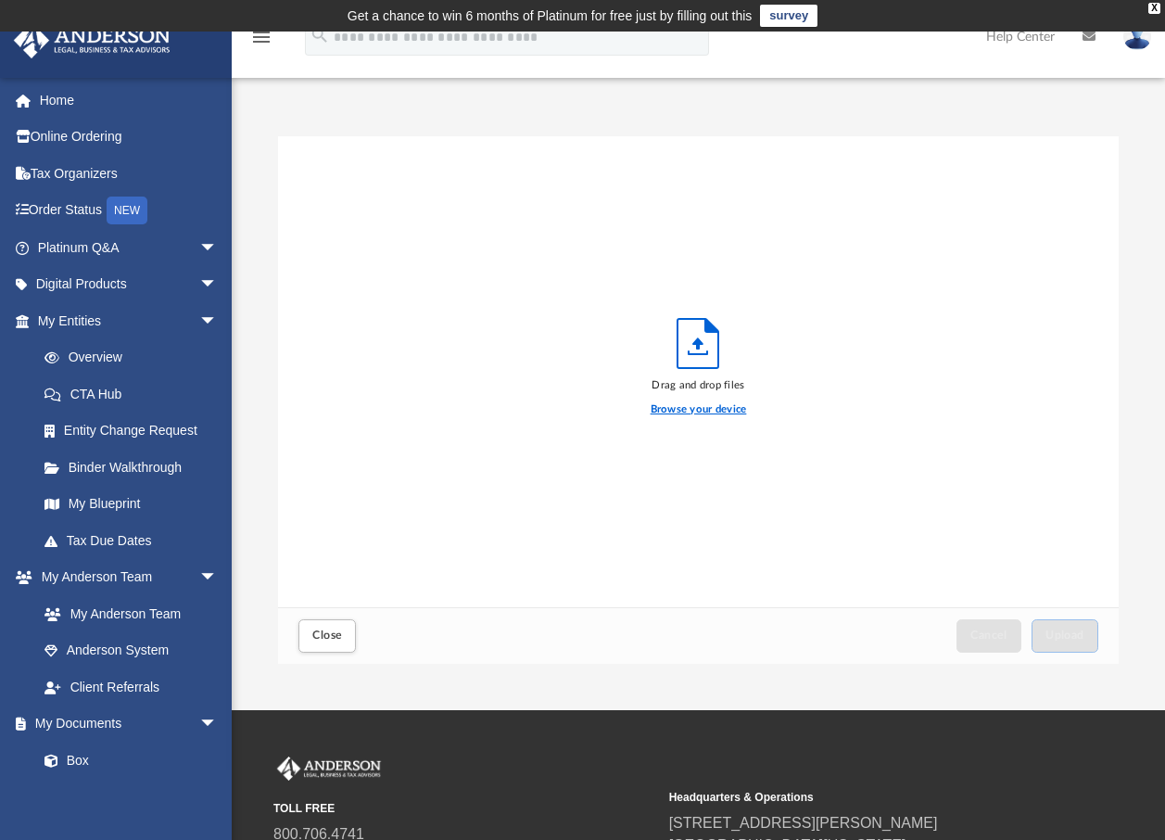
click at [691, 410] on label "Browse your device" at bounding box center [699, 409] width 96 height 17
click at [0, 0] on input "Browse your device" at bounding box center [0, 0] width 0 height 0
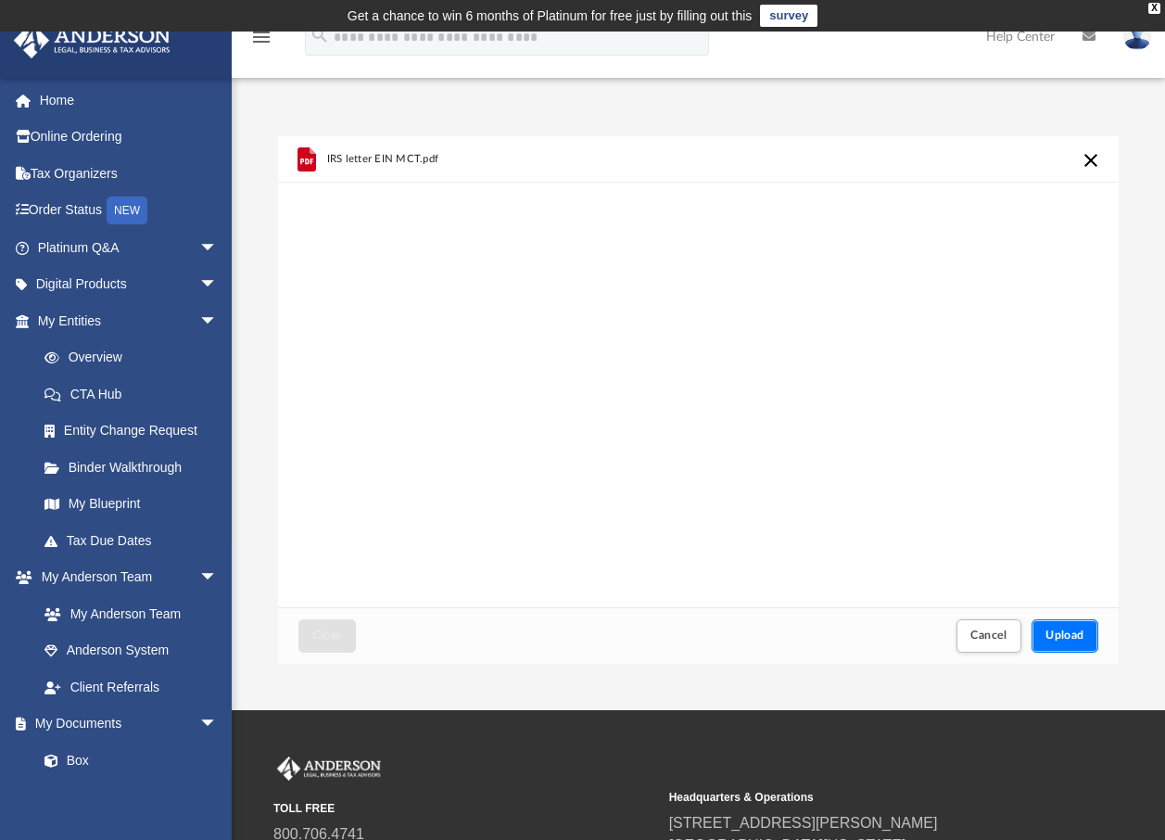
click at [1070, 635] on span "Upload" at bounding box center [1064, 634] width 39 height 11
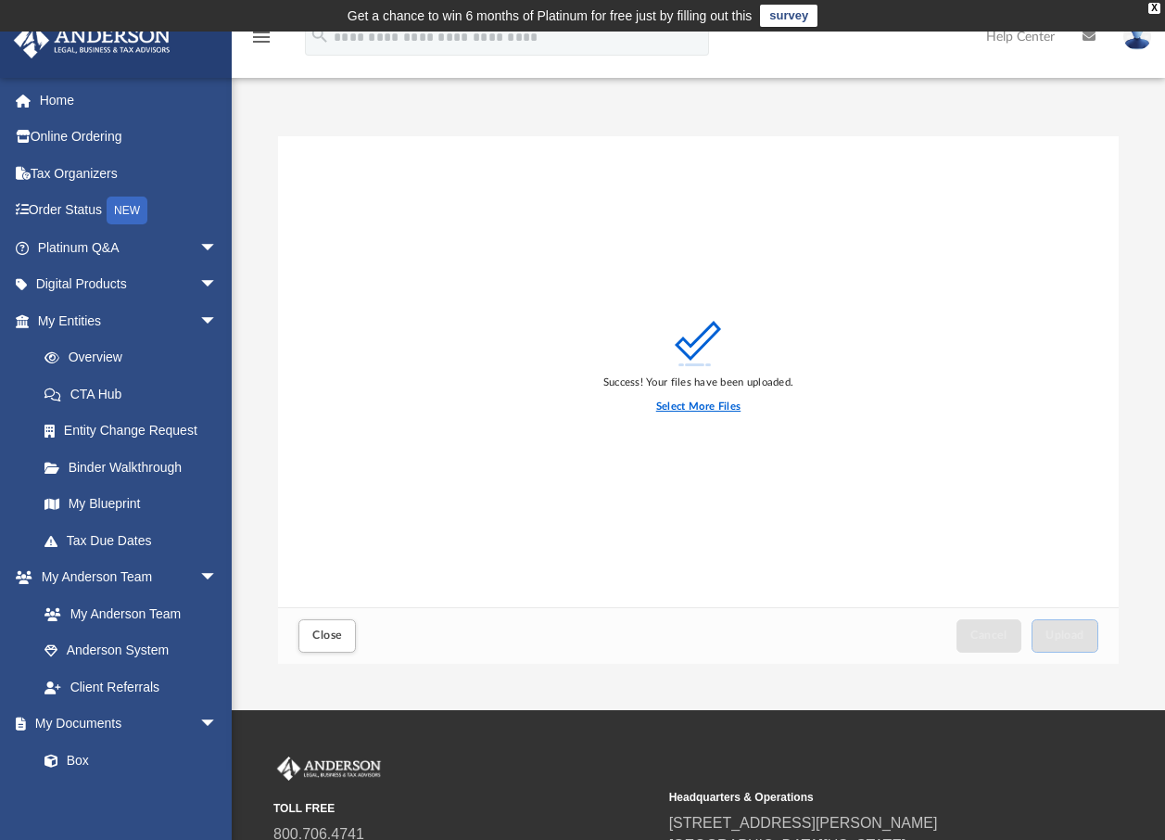
click at [678, 408] on label "Select More Files" at bounding box center [698, 407] width 84 height 17
click at [0, 0] on input "Select More Files" at bounding box center [0, 0] width 0 height 0
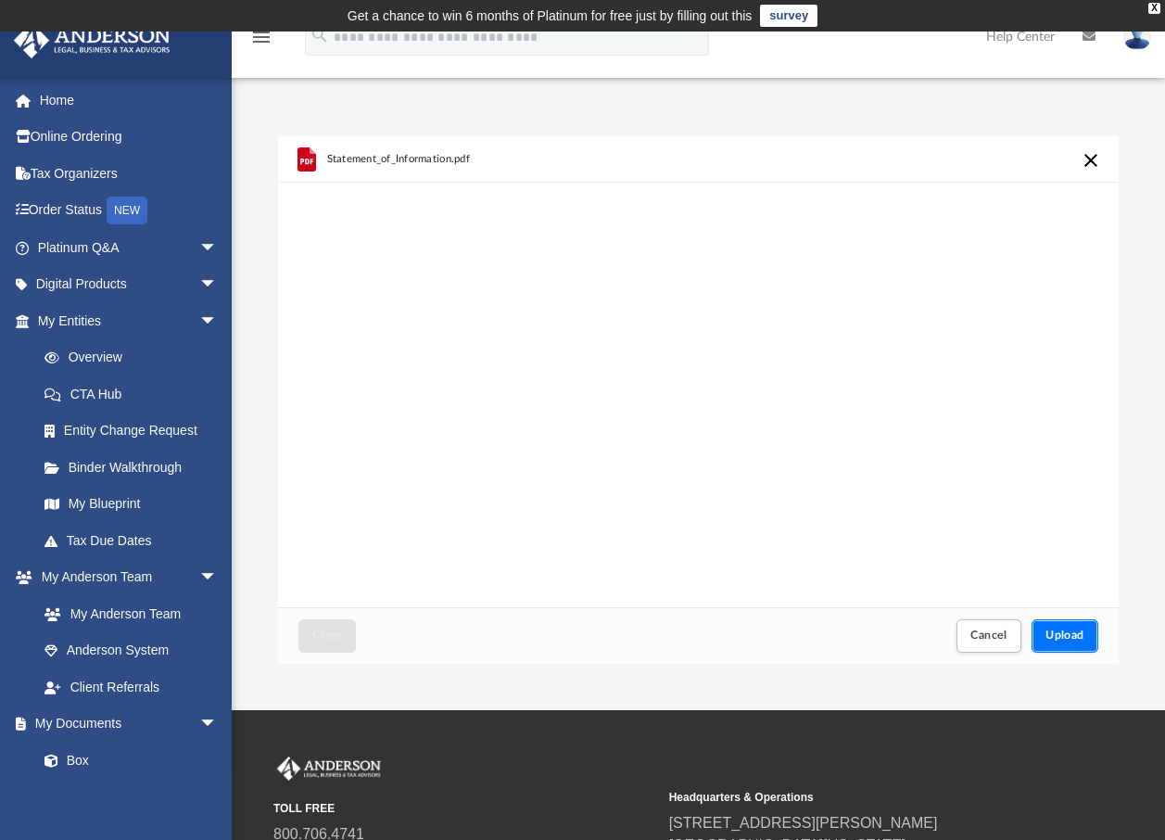
click at [1077, 634] on span "Upload" at bounding box center [1064, 634] width 39 height 11
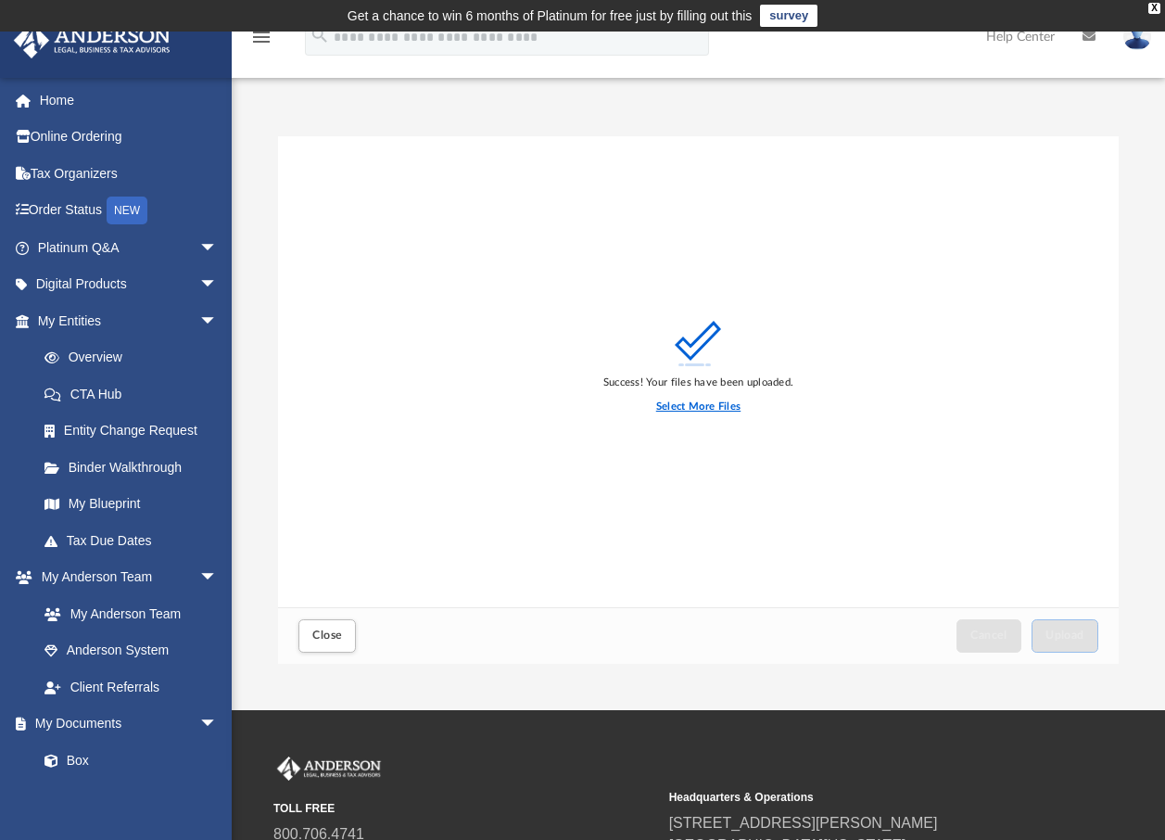
click at [697, 405] on label "Select More Files" at bounding box center [698, 407] width 84 height 17
click at [0, 0] on input "Select More Files" at bounding box center [0, 0] width 0 height 0
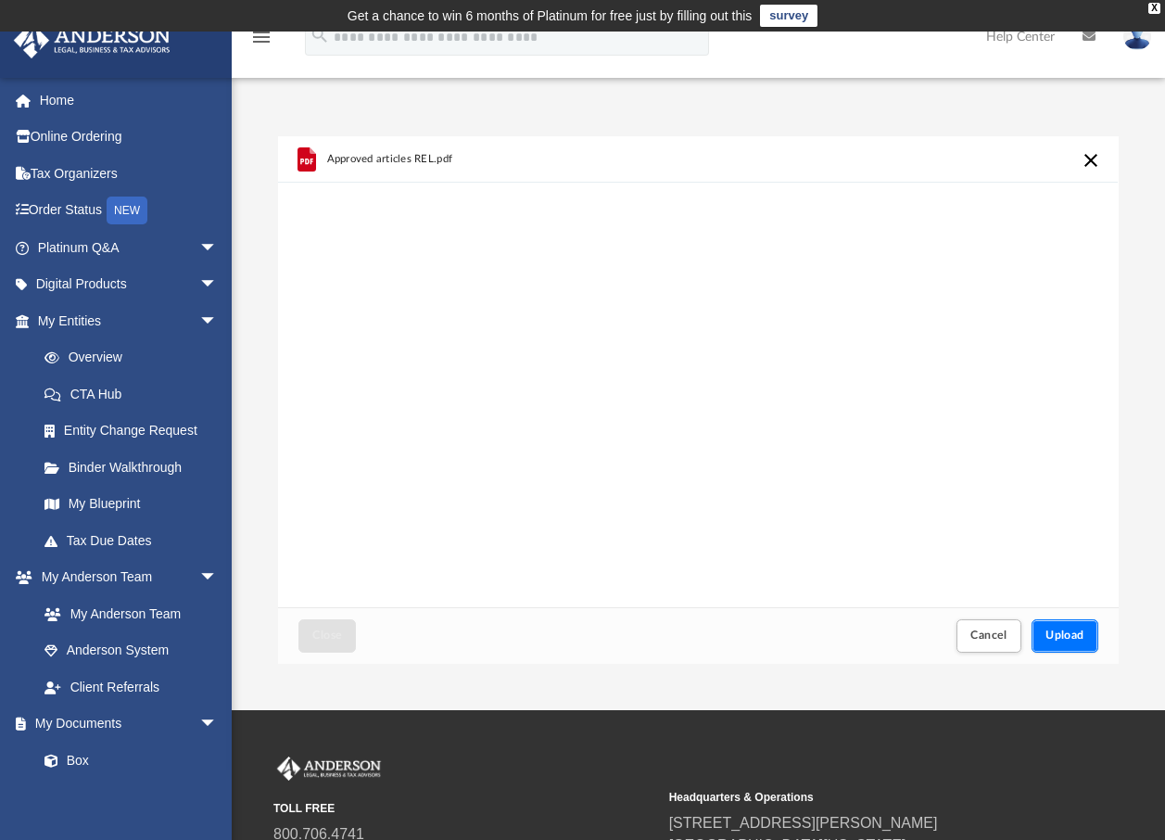
click at [1067, 632] on span "Upload" at bounding box center [1064, 634] width 39 height 11
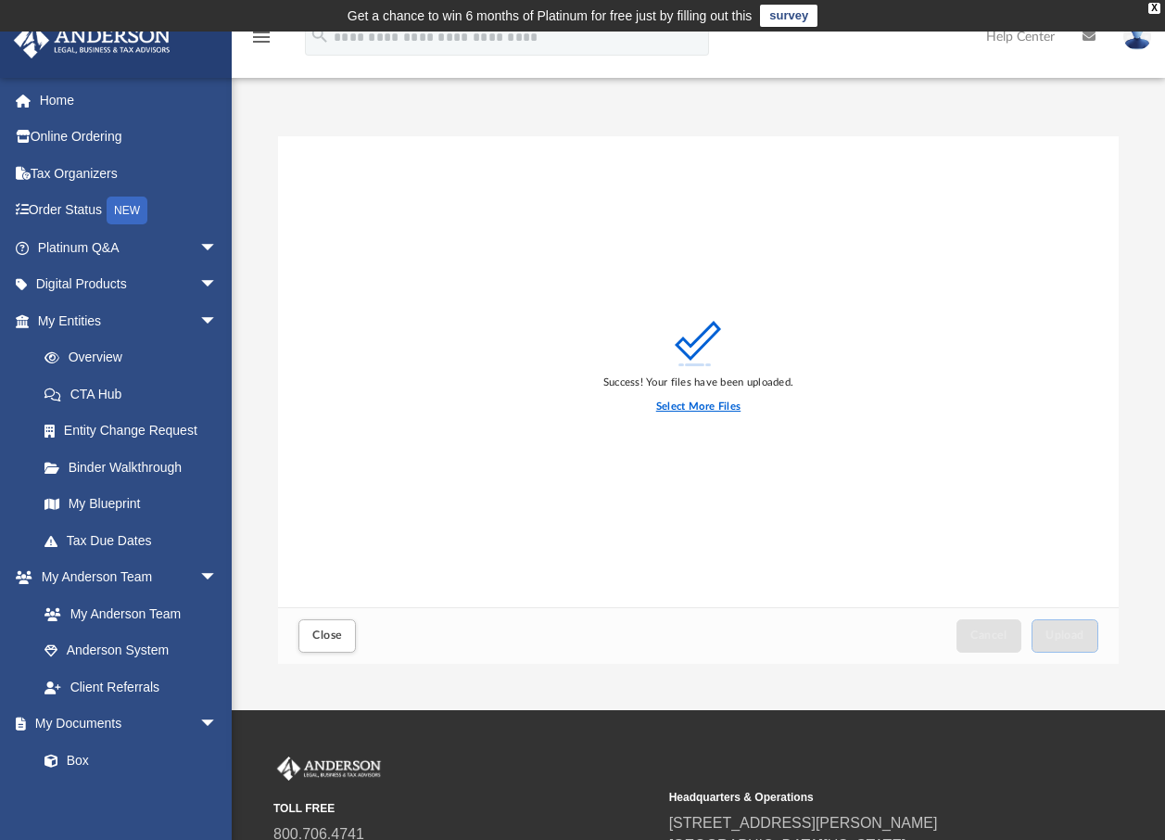
click at [710, 411] on label "Select More Files" at bounding box center [698, 407] width 84 height 17
click at [0, 0] on input "Select More Files" at bounding box center [0, 0] width 0 height 0
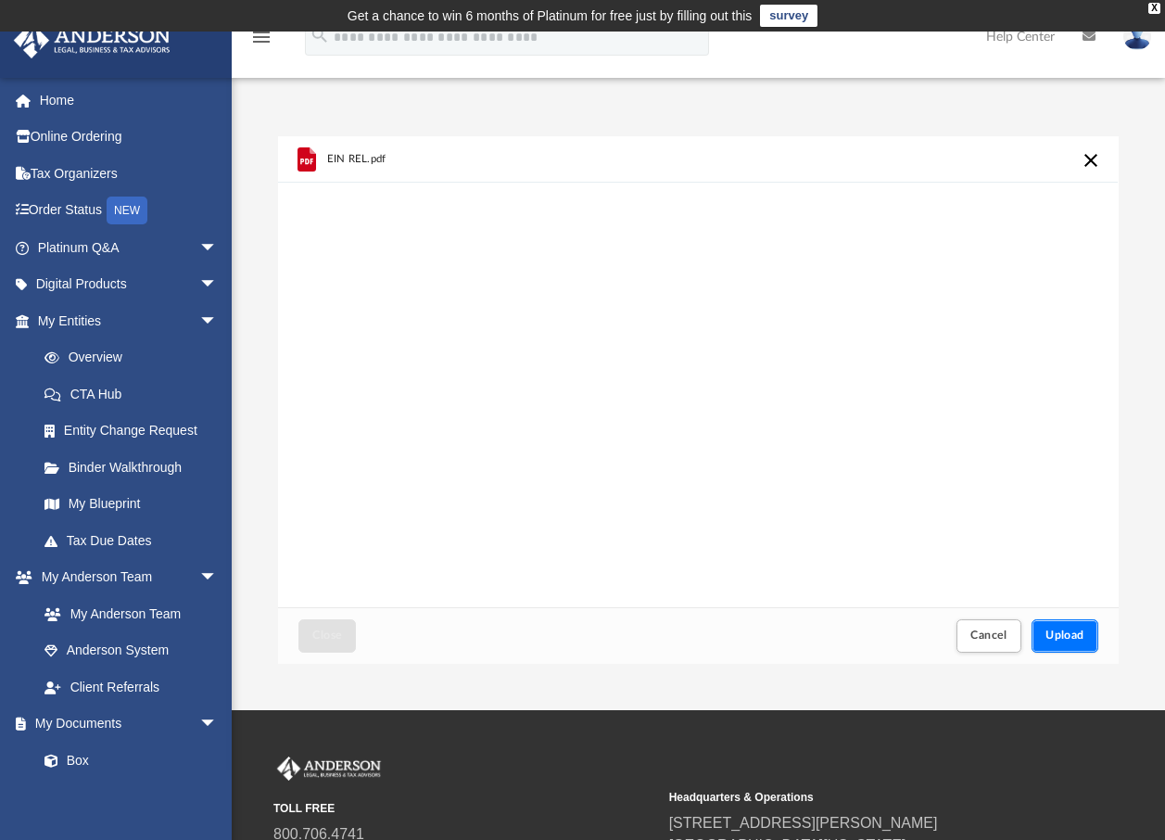
click at [1049, 627] on button "Upload" at bounding box center [1065, 635] width 67 height 32
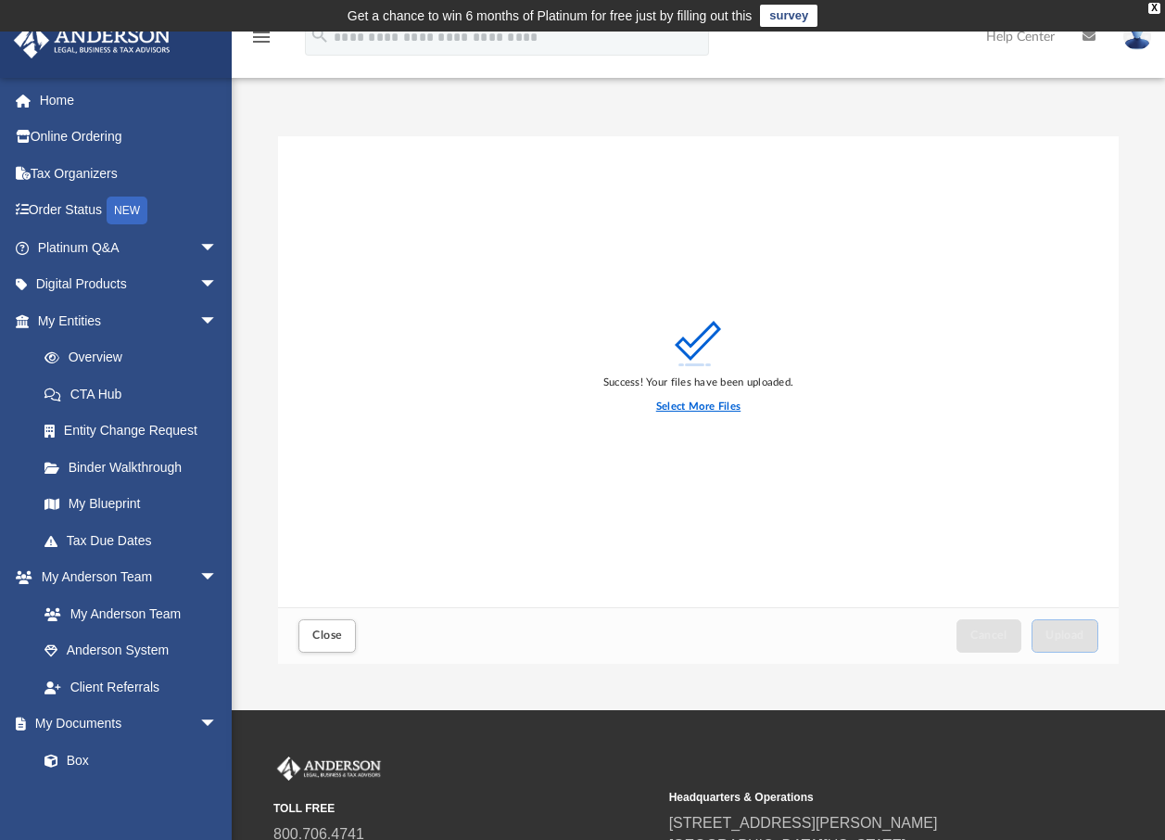
click at [699, 406] on label "Select More Files" at bounding box center [698, 407] width 84 height 17
click at [0, 0] on input "Select More Files" at bounding box center [0, 0] width 0 height 0
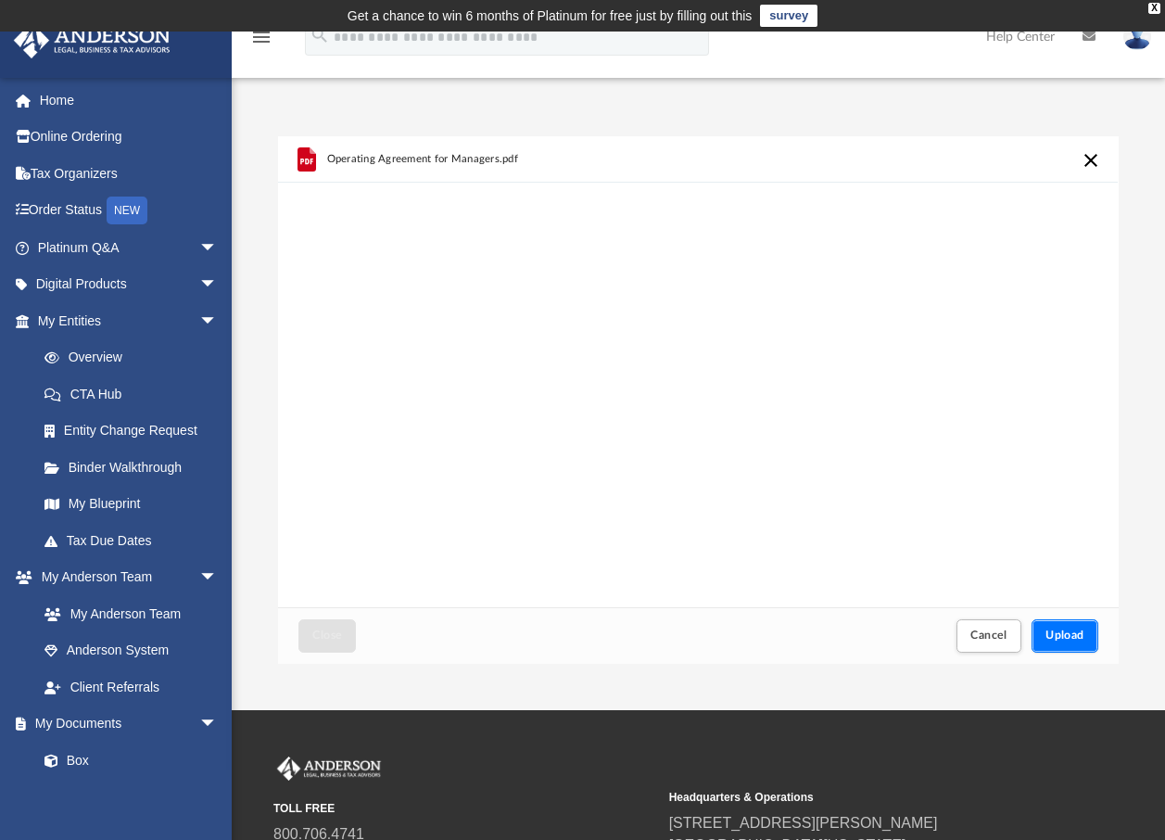
click at [1071, 630] on span "Upload" at bounding box center [1064, 634] width 39 height 11
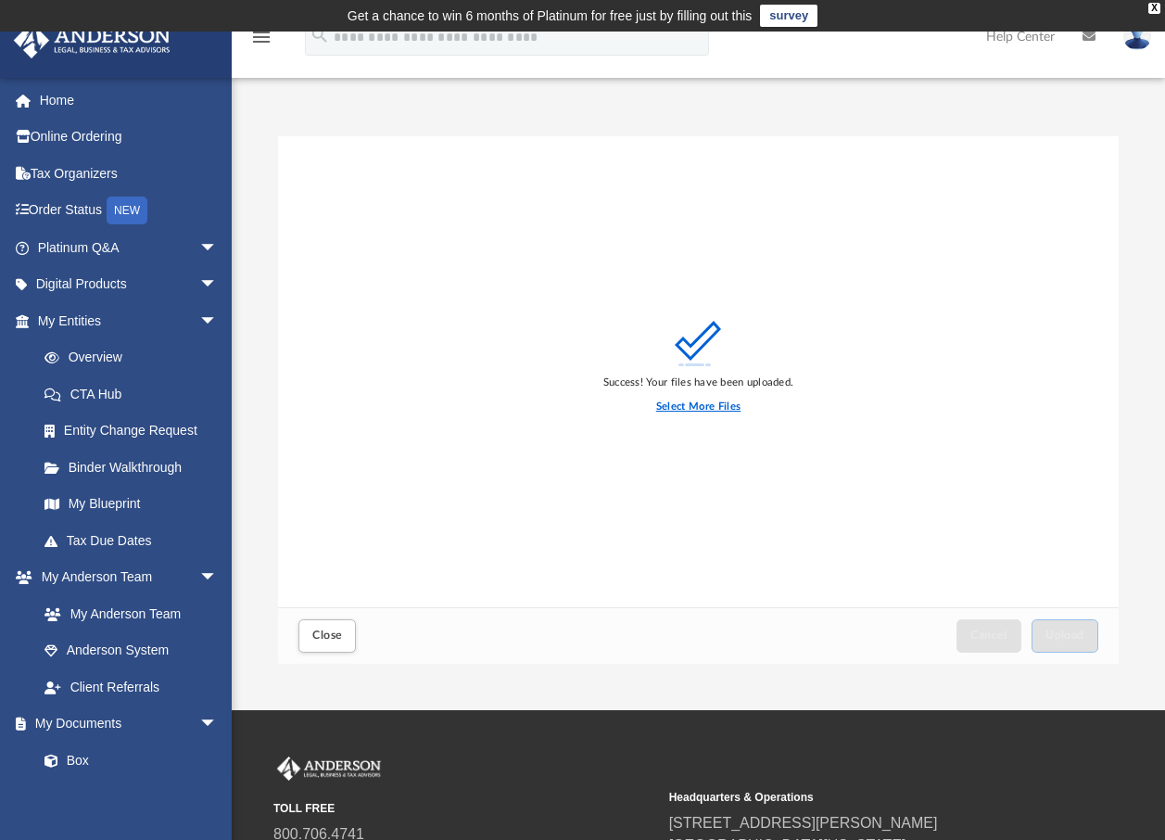
click at [718, 404] on label "Select More Files" at bounding box center [698, 407] width 84 height 17
click at [0, 0] on input "Select More Files" at bounding box center [0, 0] width 0 height 0
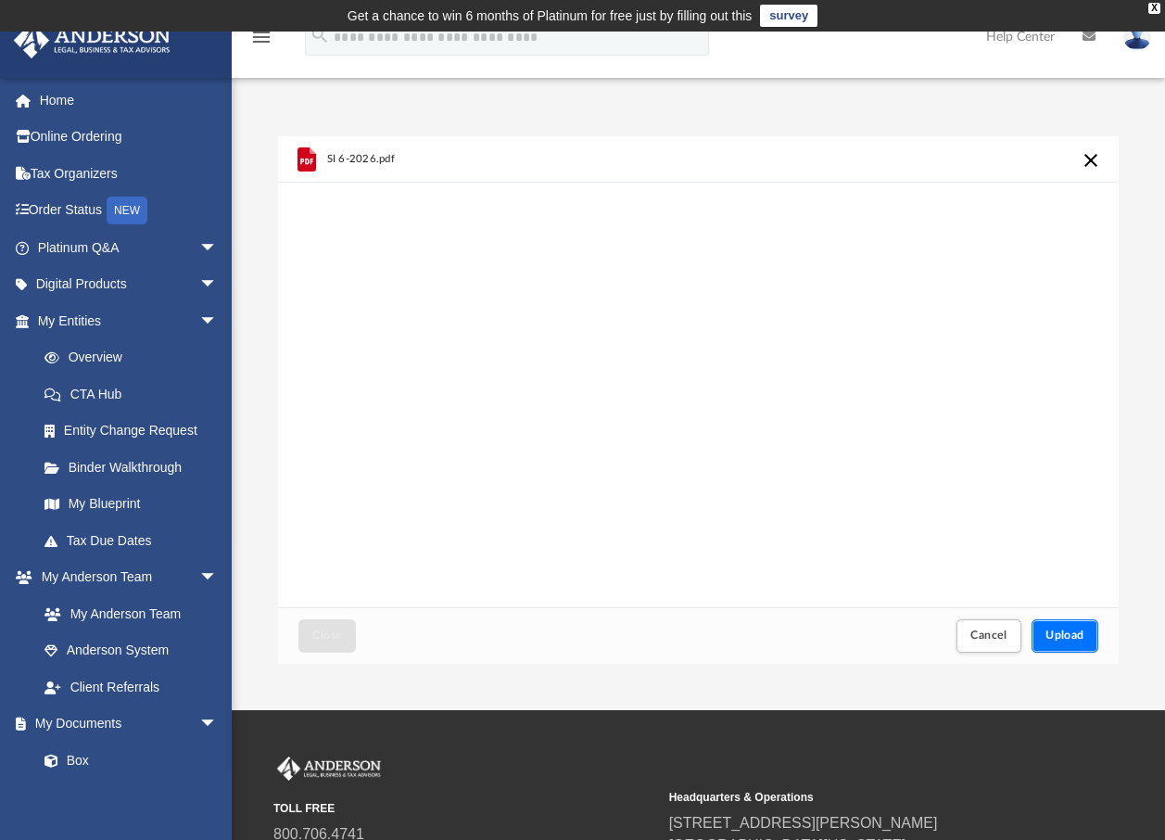
click at [1047, 632] on span "Upload" at bounding box center [1064, 634] width 39 height 11
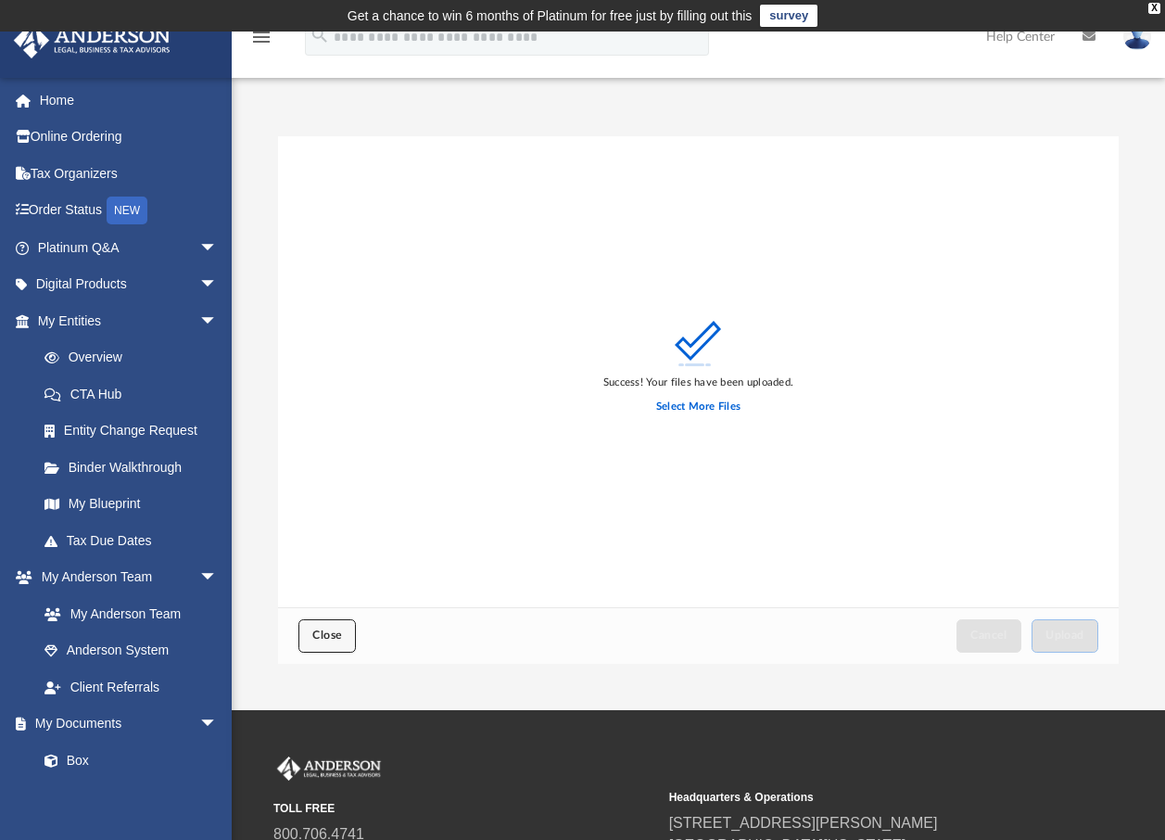
click at [331, 634] on span "Close" at bounding box center [327, 634] width 30 height 11
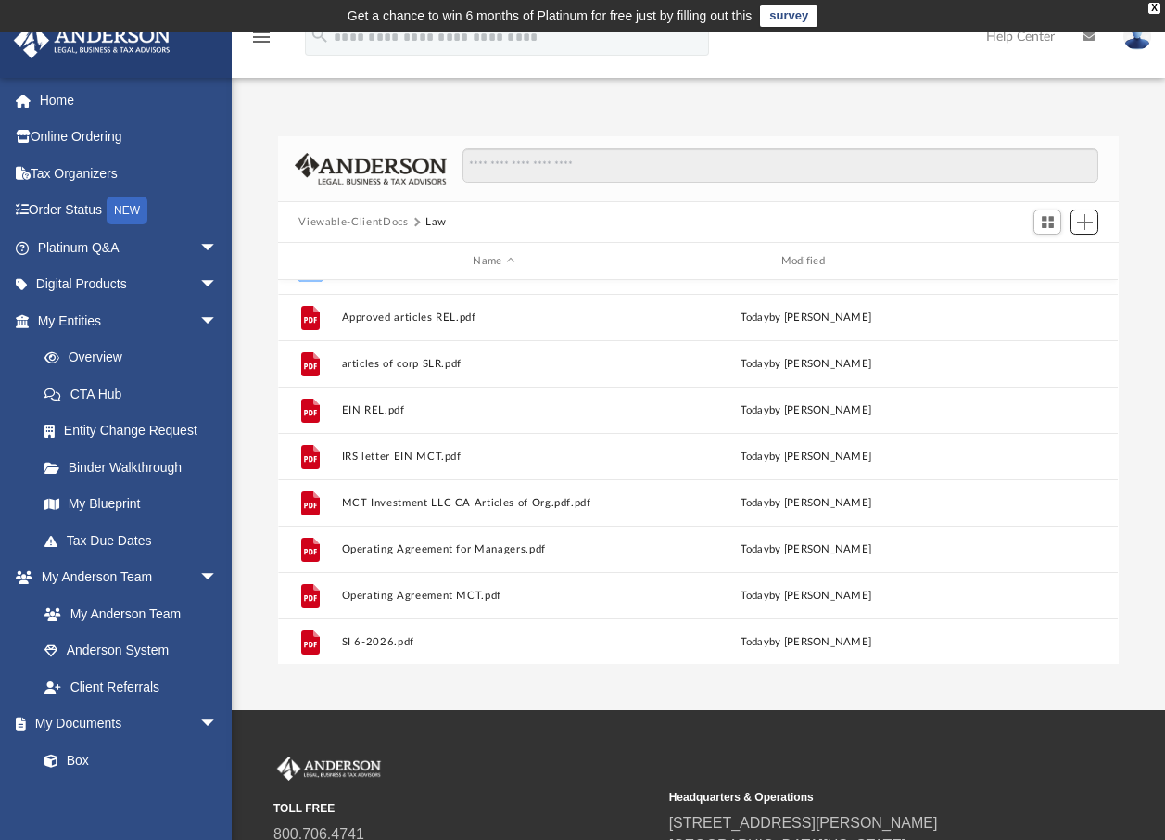
scroll to position [0, 0]
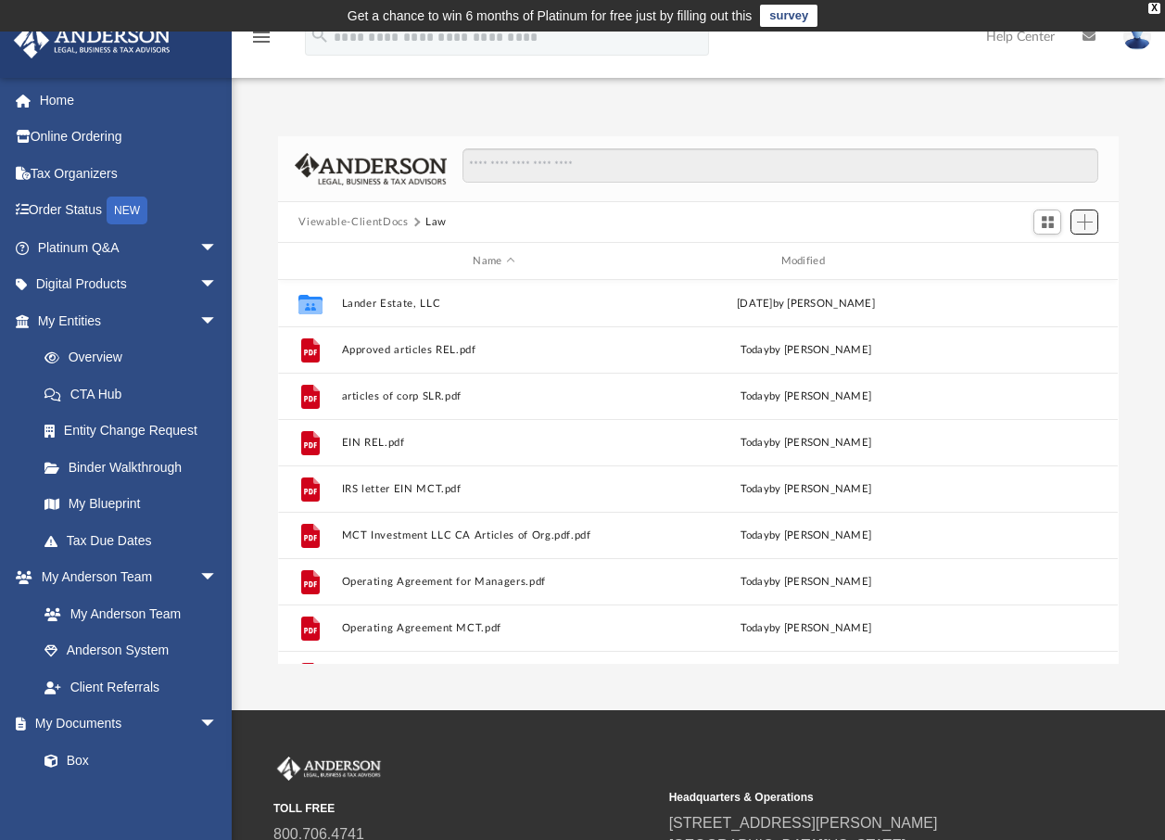
click at [1082, 221] on span "Add" at bounding box center [1085, 222] width 16 height 16
click at [1057, 287] on li "New Folder" at bounding box center [1058, 287] width 59 height 19
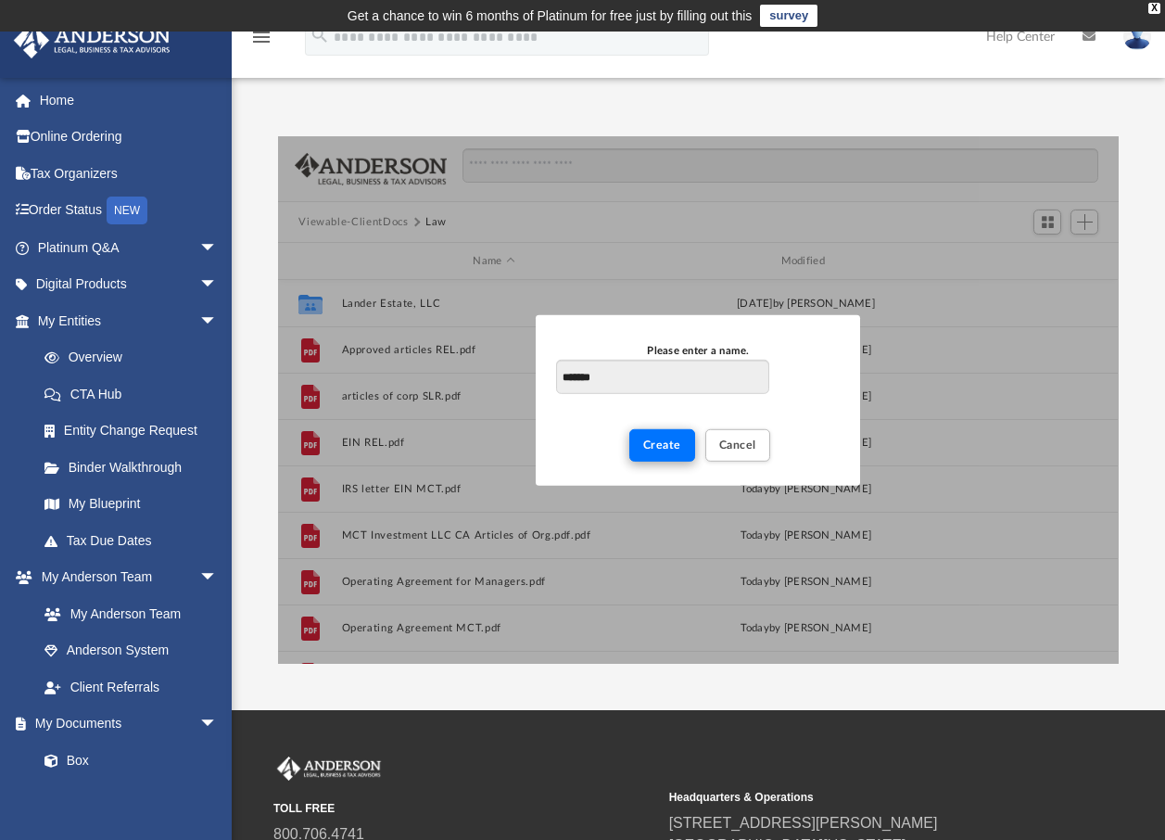
type input "*******"
click at [661, 442] on span "Create" at bounding box center [662, 443] width 38 height 11
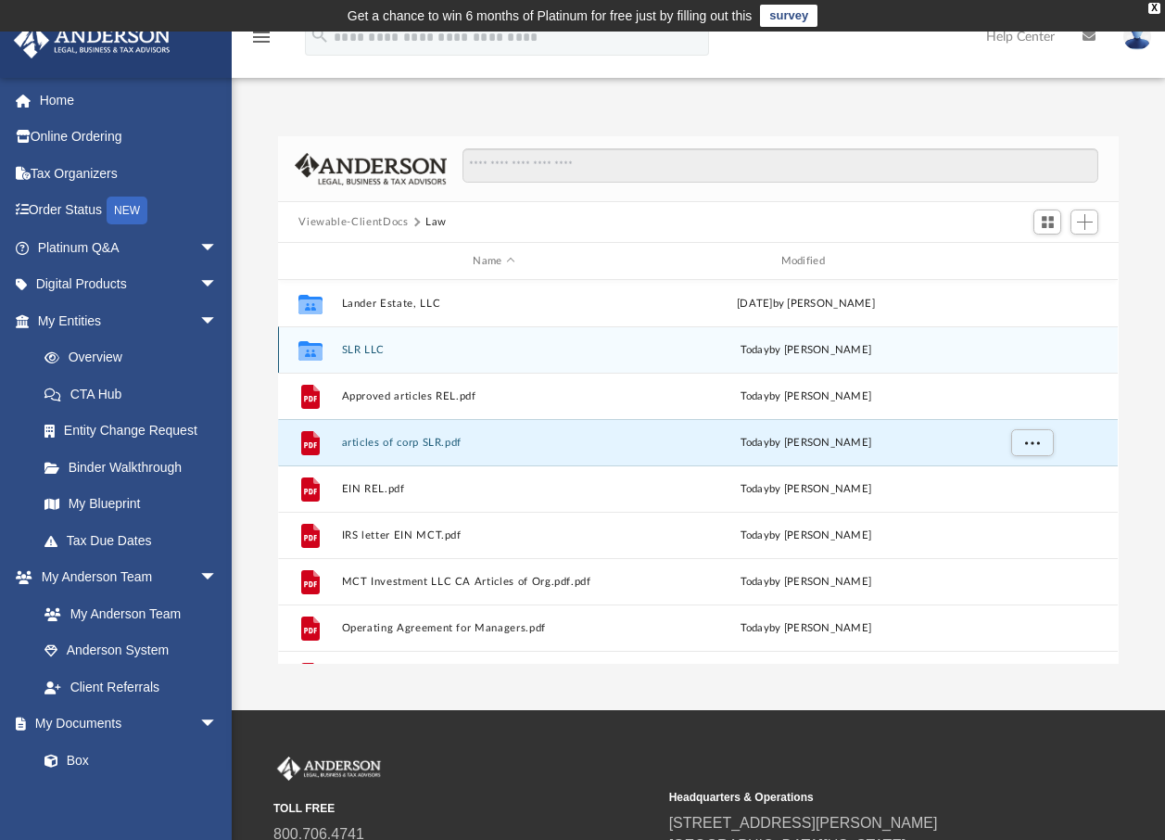
drag, startPoint x: 358, startPoint y: 445, endPoint x: 395, endPoint y: 342, distance: 109.4
click at [395, 342] on div "Collaborated Folder Lander Estate, LLC [DATE] by [PERSON_NAME] Collaborated Fol…" at bounding box center [698, 604] width 840 height 649
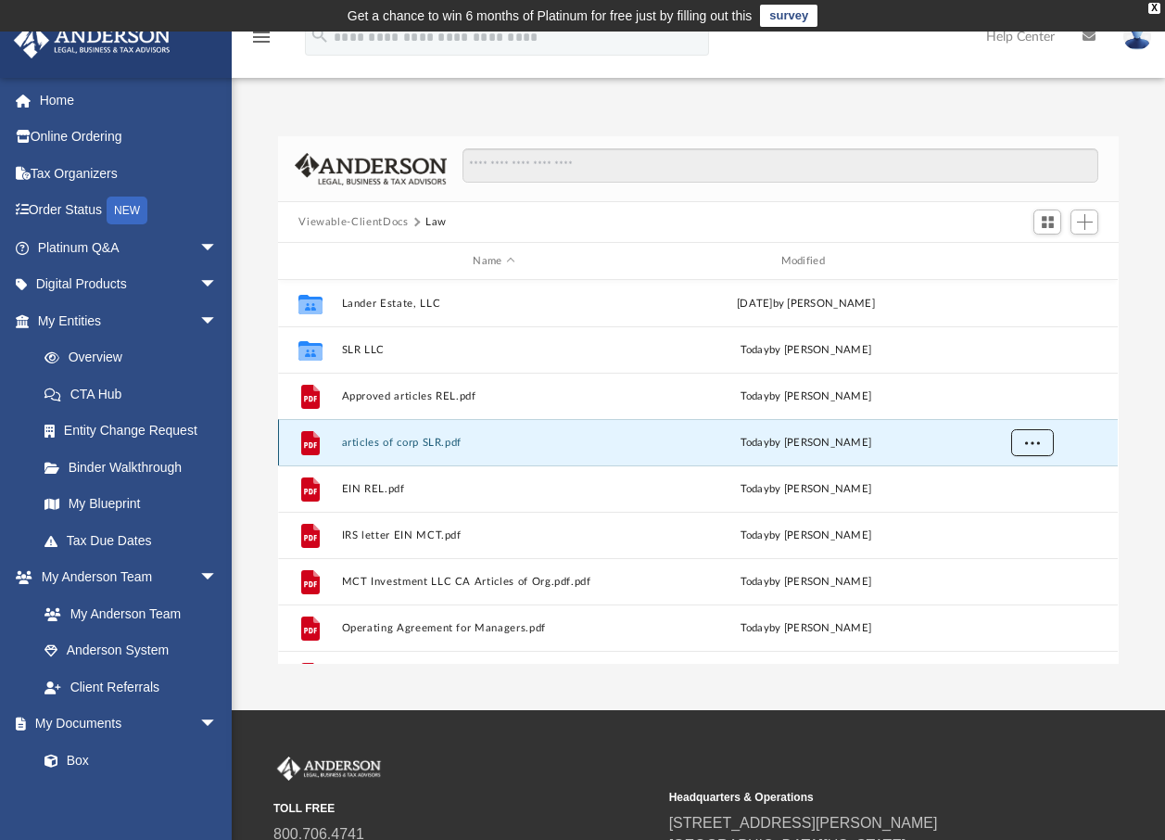
click at [1032, 446] on span "More options" at bounding box center [1032, 442] width 15 height 10
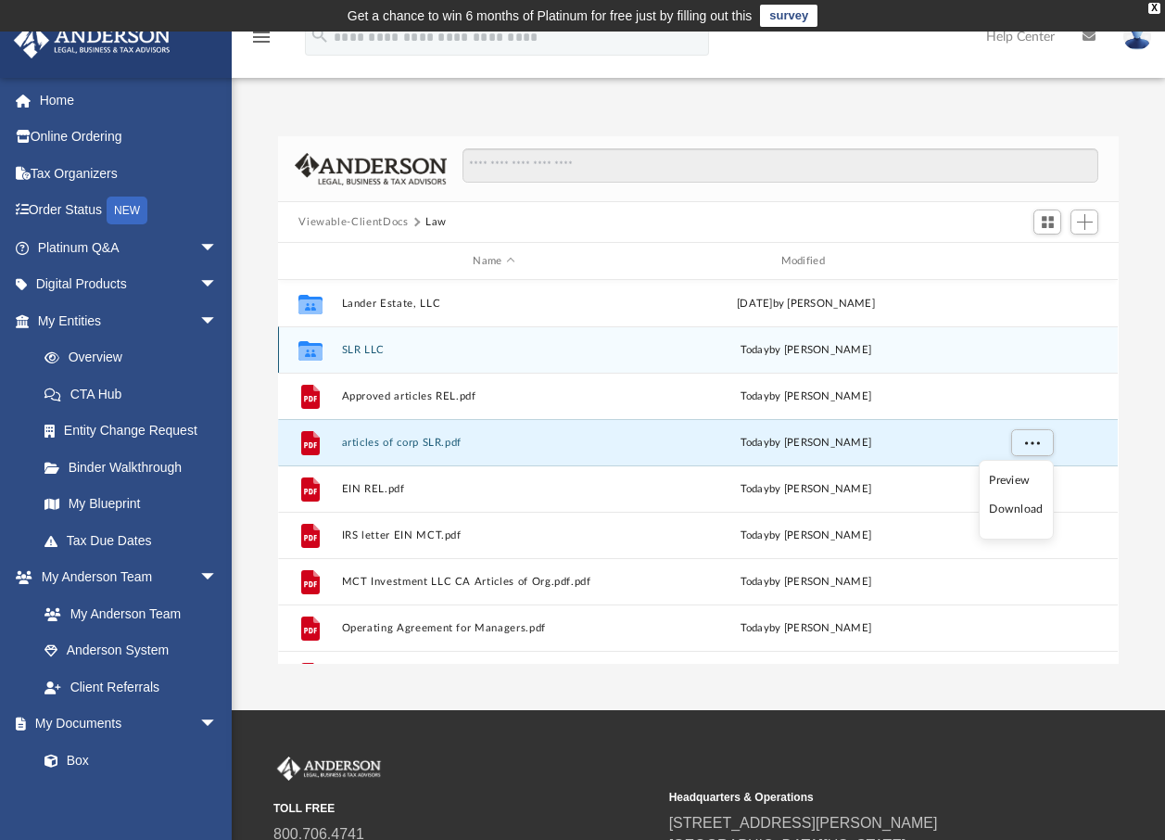
drag, startPoint x: 397, startPoint y: 445, endPoint x: 391, endPoint y: 339, distance: 105.8
click at [391, 339] on div "Collaborated Folder Lander Estate, LLC [DATE] by [PERSON_NAME] Collaborated Fol…" at bounding box center [698, 604] width 840 height 649
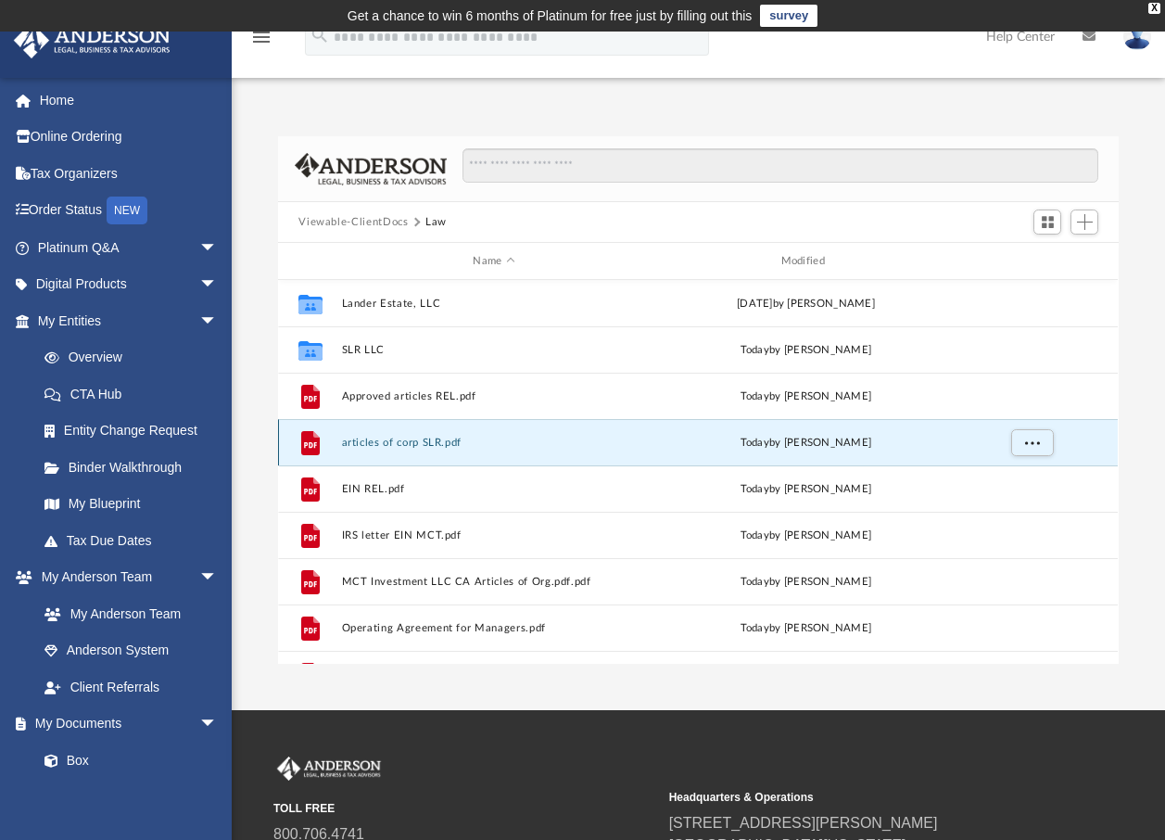
drag, startPoint x: 317, startPoint y: 446, endPoint x: 319, endPoint y: 455, distance: 9.5
click at [319, 455] on icon "File" at bounding box center [311, 442] width 30 height 30
click at [1032, 450] on button "More options" at bounding box center [1032, 443] width 43 height 28
click at [1076, 438] on div "grid" at bounding box center [1032, 441] width 130 height 35
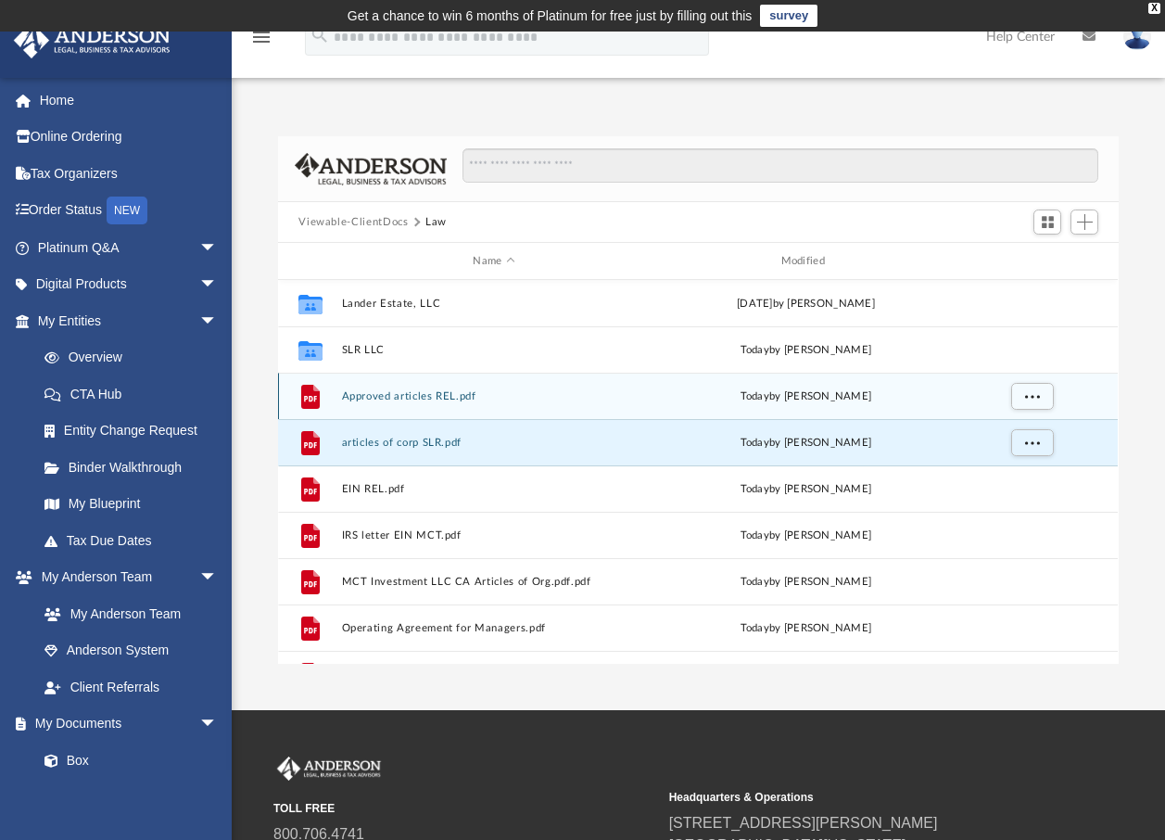
drag, startPoint x: 431, startPoint y: 445, endPoint x: 853, endPoint y: 377, distance: 427.1
click at [406, 341] on div "Collaborated Folder Lander Estate, LLC [DATE] by [PERSON_NAME] Collaborated Fol…" at bounding box center [698, 604] width 840 height 649
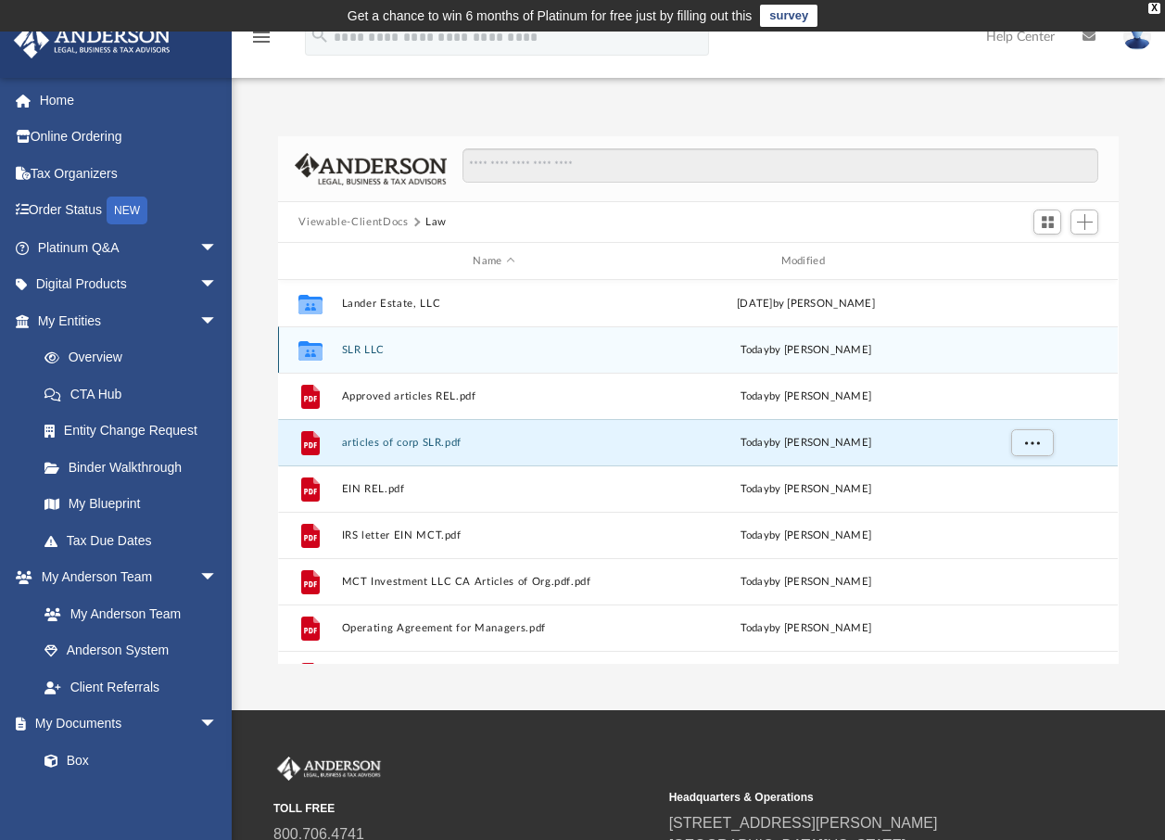
click at [1081, 350] on div "Collaborated Folder SLR LLC [DATE] by [PERSON_NAME]" at bounding box center [698, 349] width 840 height 46
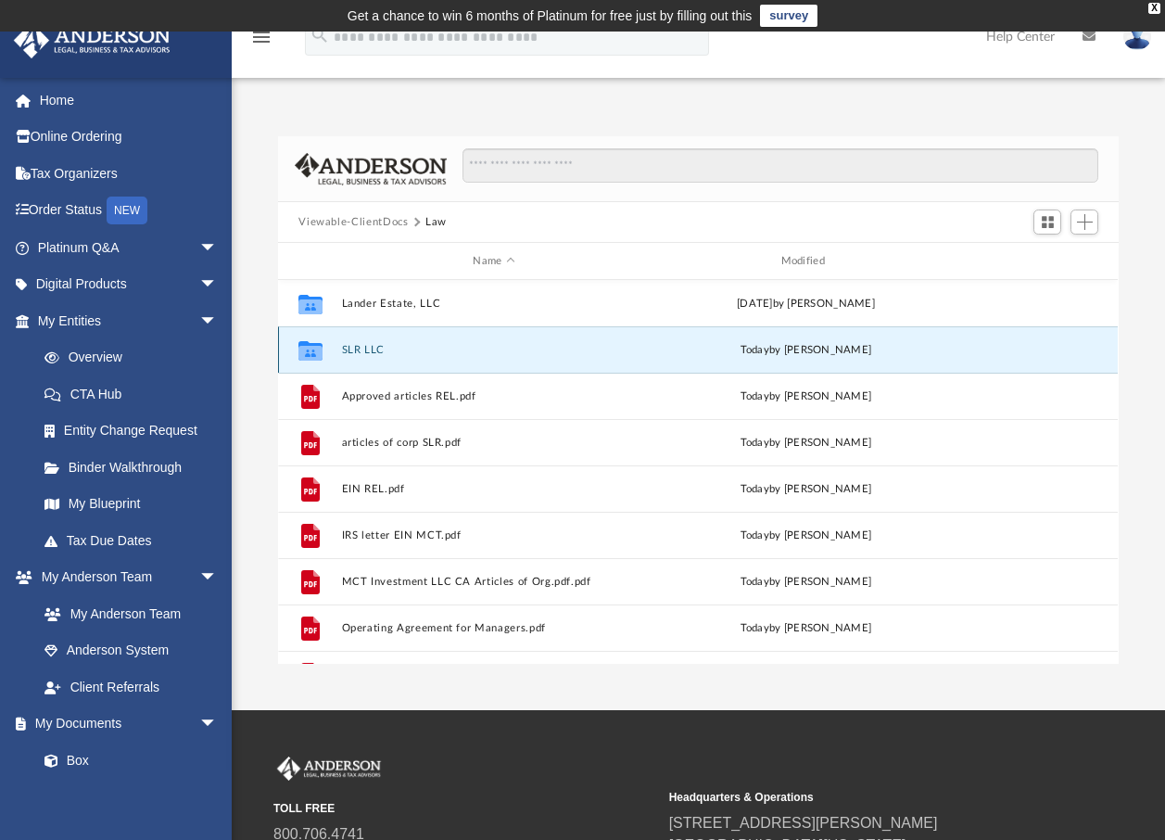
click at [1078, 354] on div "Collaborated Folder SLR LLC [DATE] by [PERSON_NAME]" at bounding box center [698, 349] width 840 height 46
drag, startPoint x: 538, startPoint y: 344, endPoint x: 373, endPoint y: 351, distance: 166.1
click at [373, 351] on button "SLR LLC" at bounding box center [494, 350] width 304 height 12
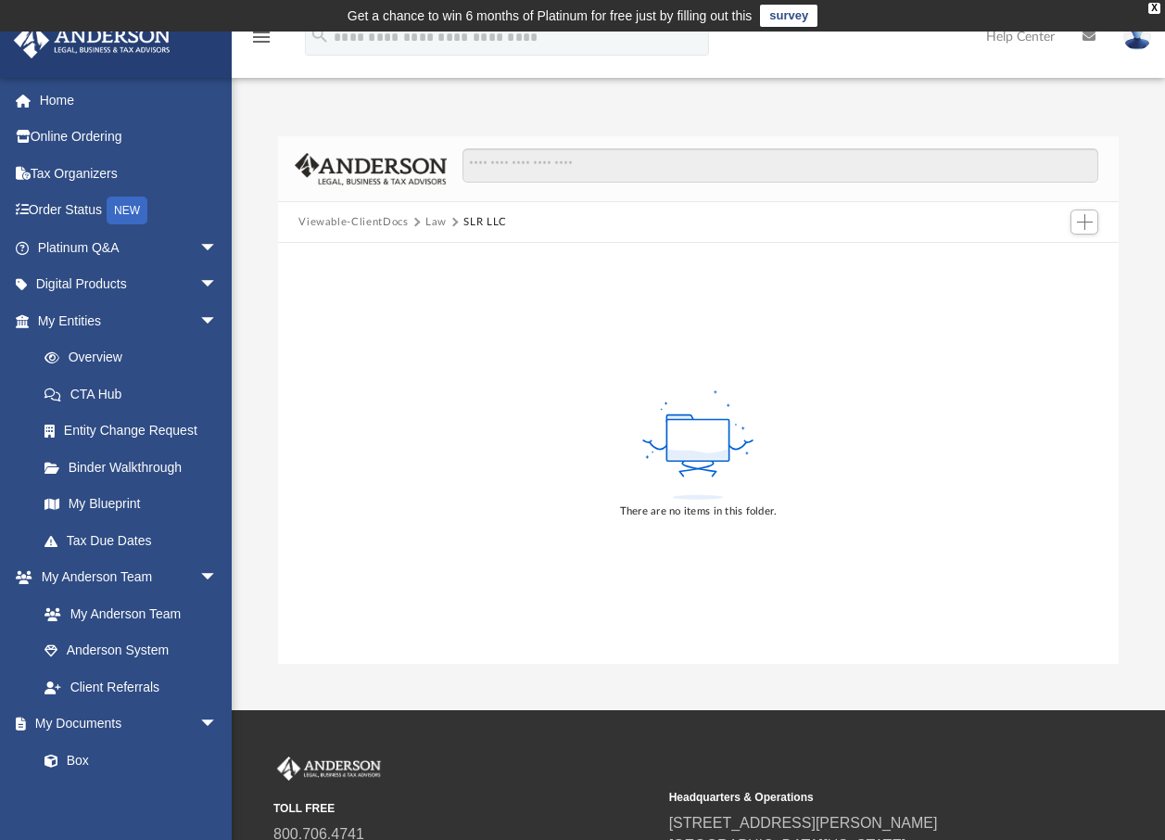
click at [440, 217] on button "Law" at bounding box center [435, 222] width 21 height 17
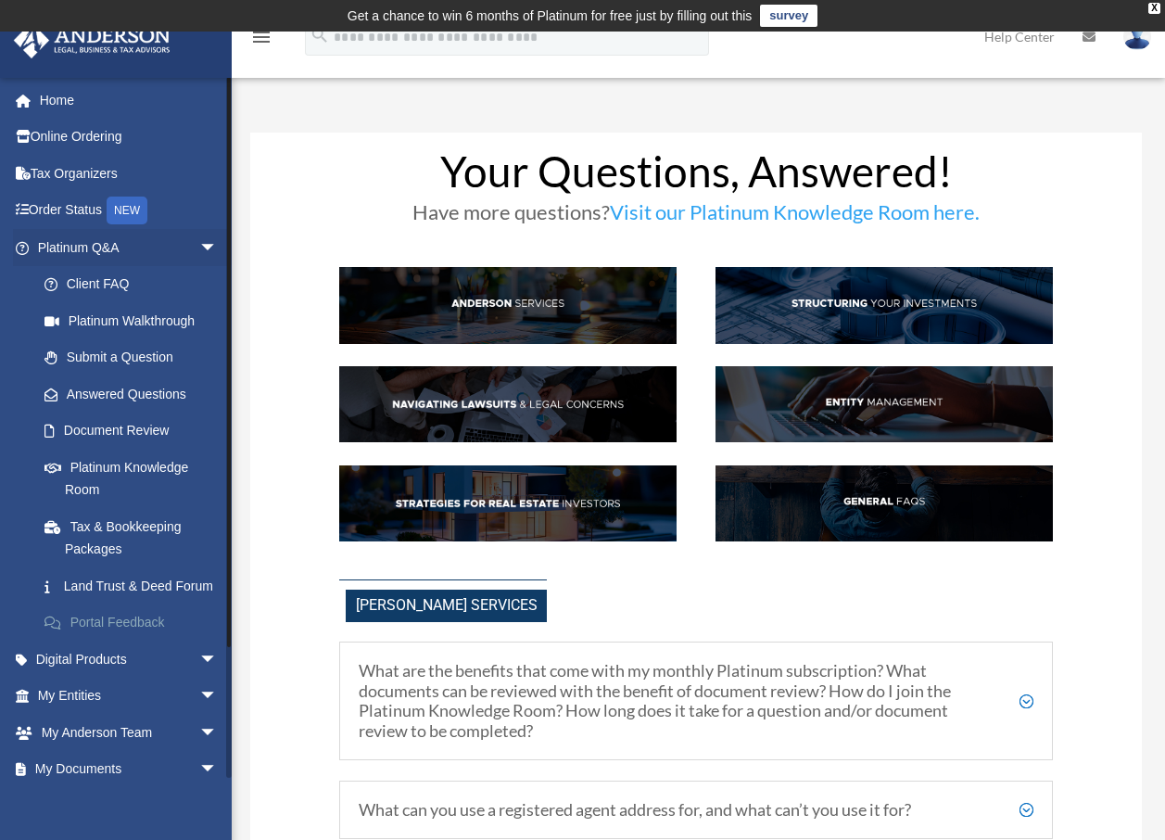
scroll to position [93, 0]
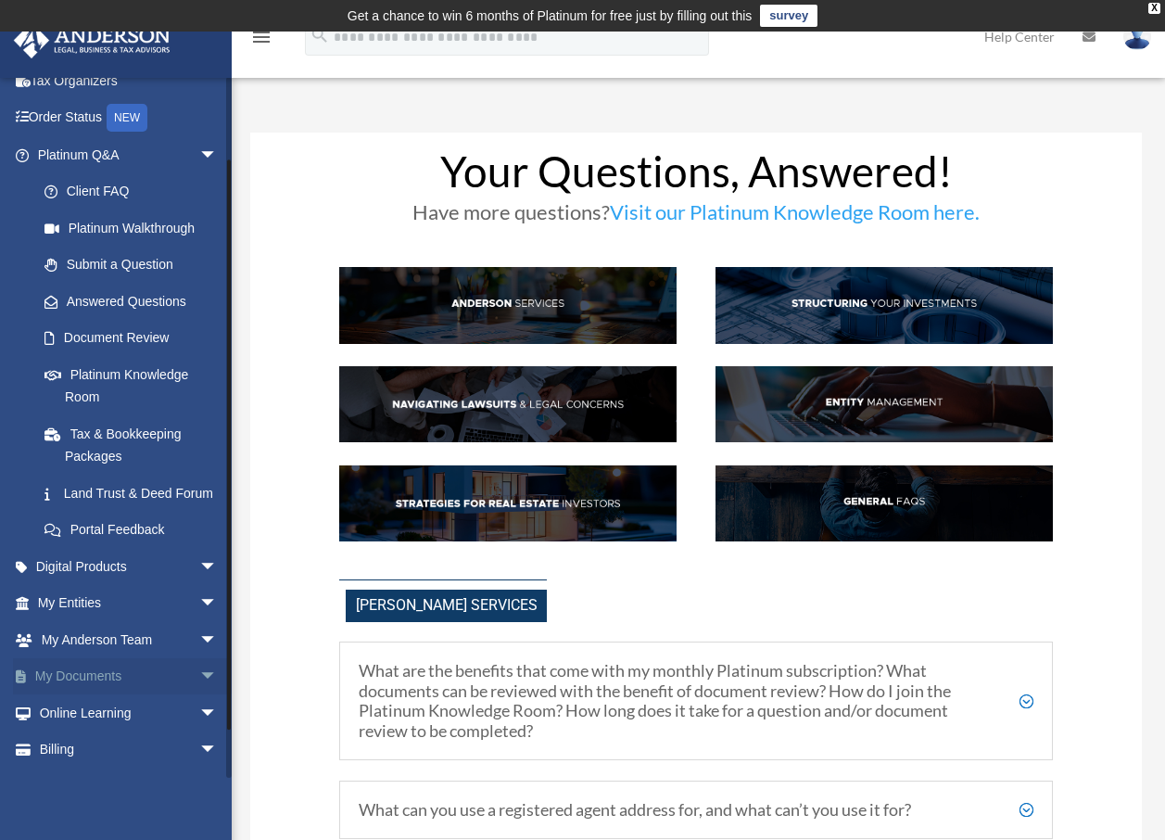
click at [106, 693] on link "My Documents arrow_drop_down" at bounding box center [129, 676] width 233 height 37
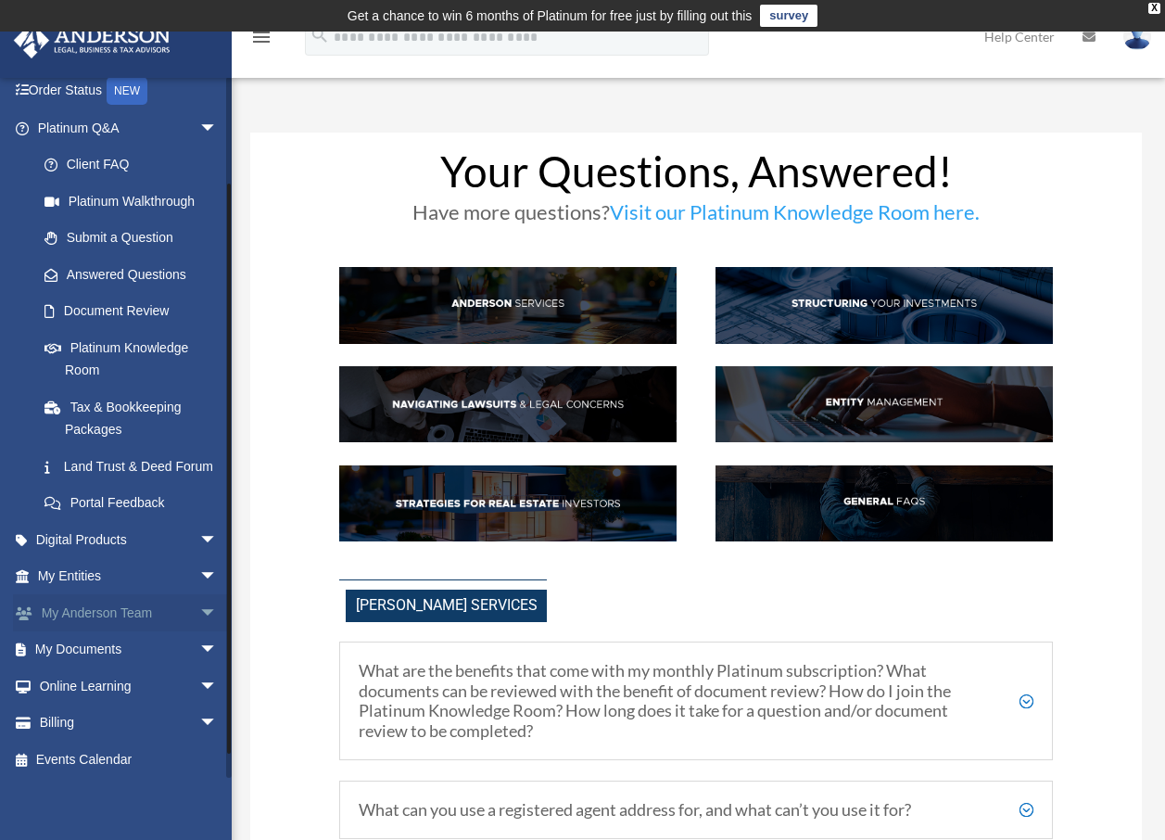
scroll to position [146, 0]
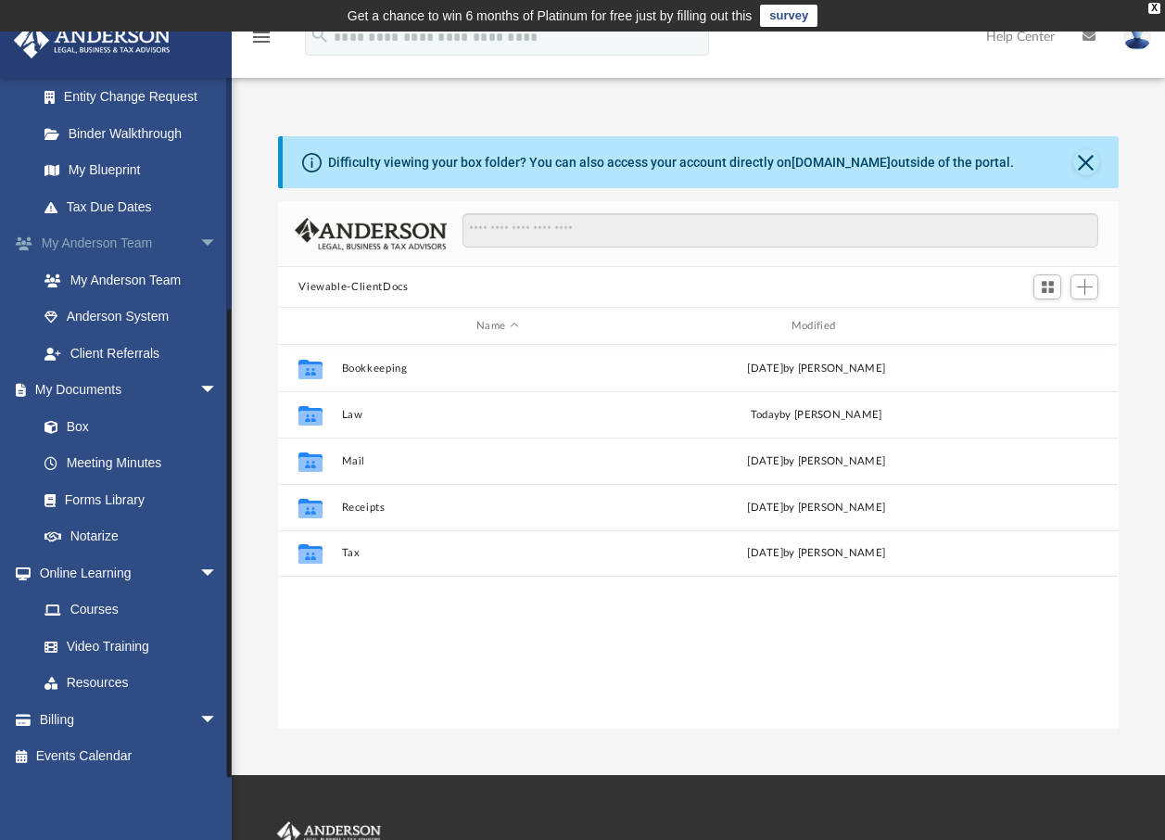
scroll to position [335, 0]
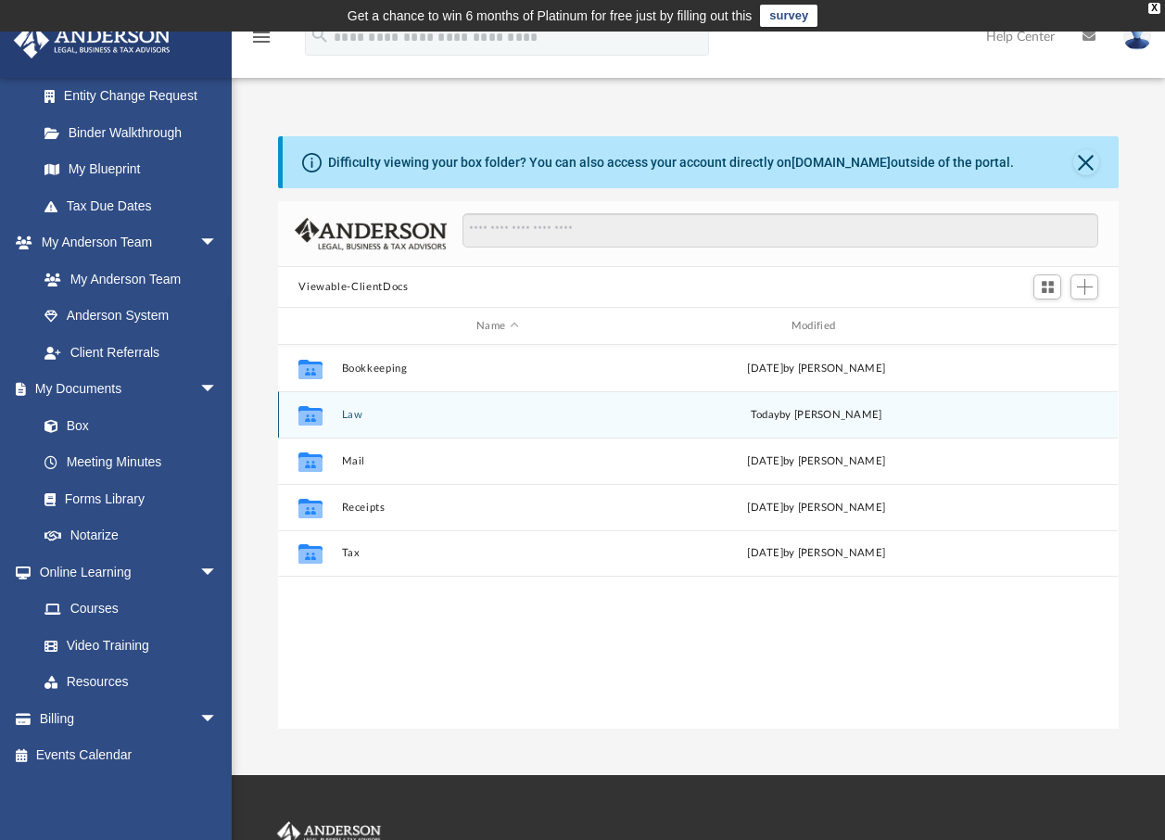
click at [371, 413] on button "Law" at bounding box center [497, 415] width 311 height 12
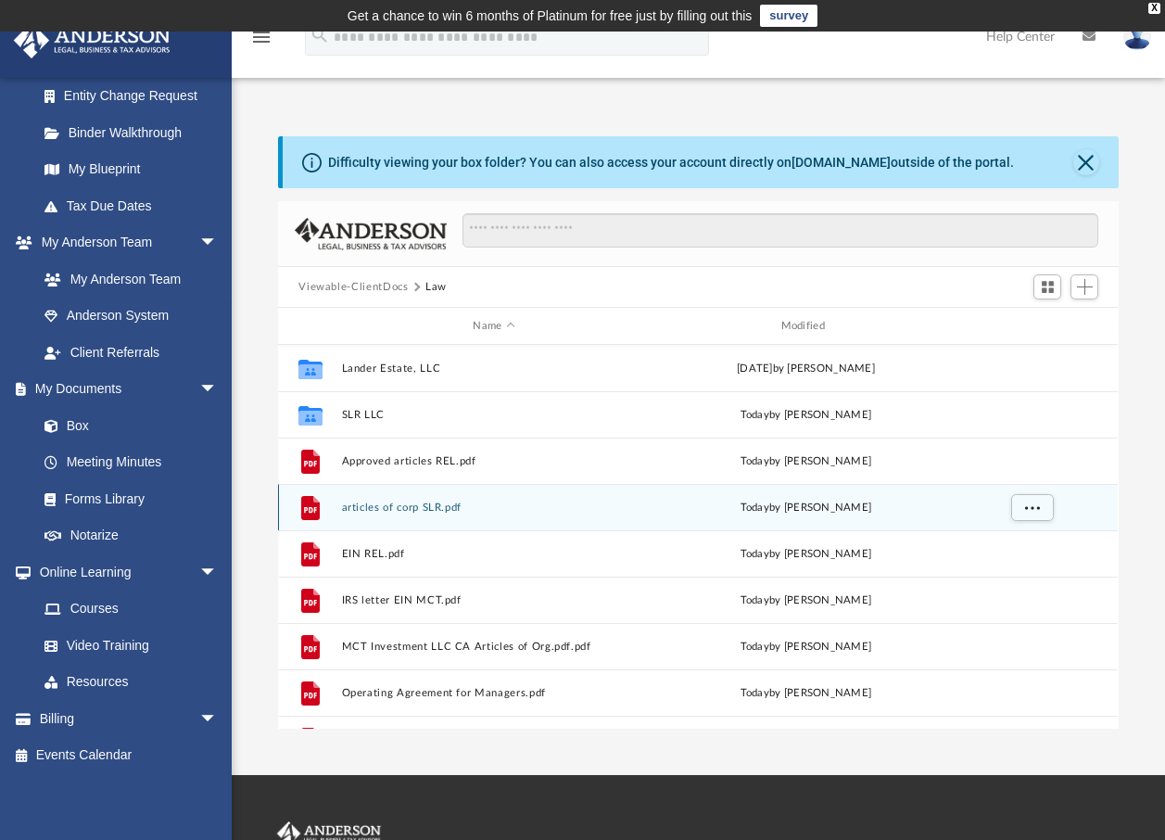
click at [522, 508] on button "articles of corp SLR.pdf" at bounding box center [494, 507] width 304 height 12
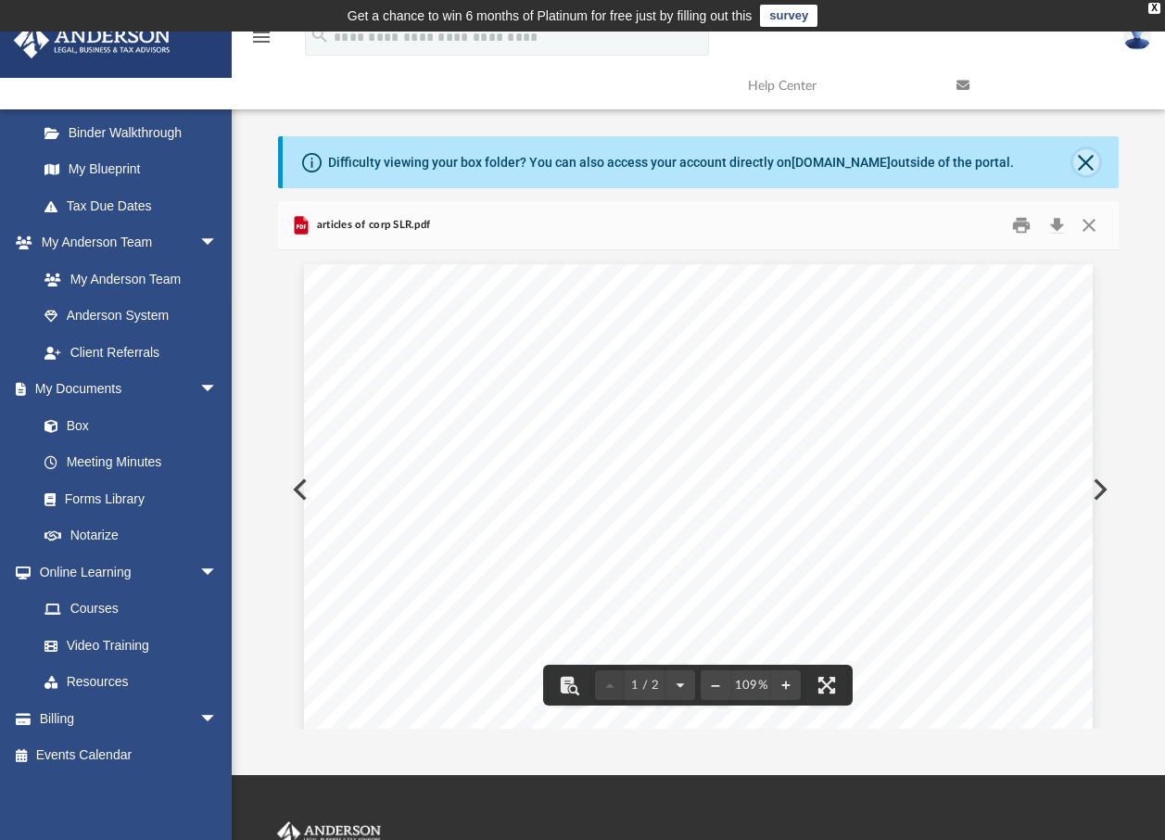
click at [1083, 155] on button "Close" at bounding box center [1086, 162] width 26 height 26
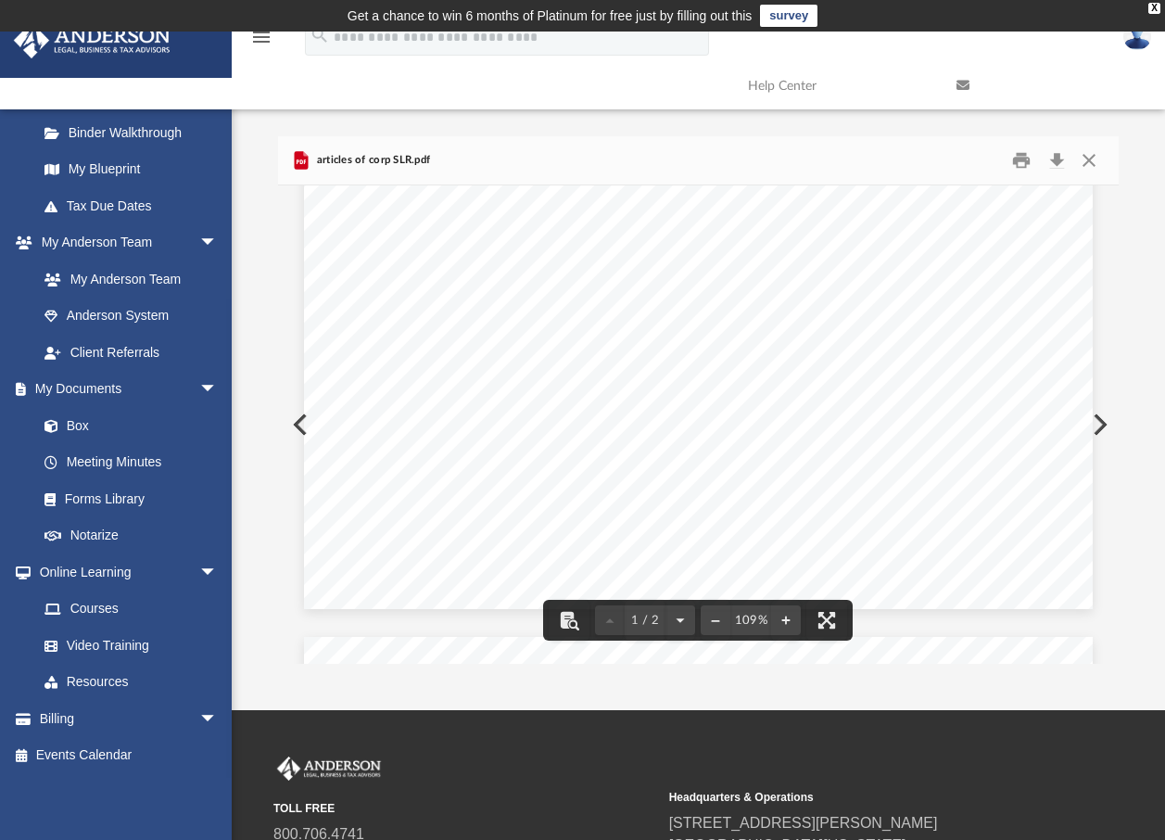
scroll to position [599, 0]
click at [1090, 158] on button "Close" at bounding box center [1088, 160] width 33 height 29
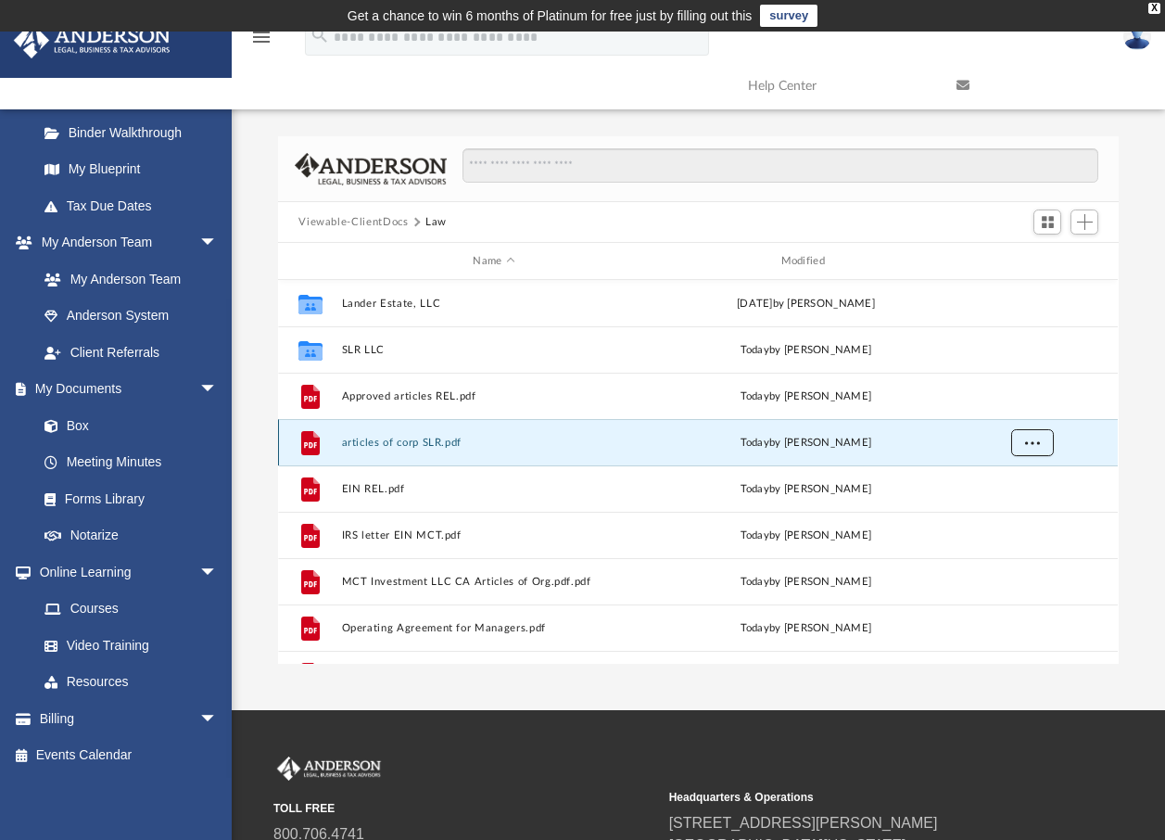
click at [1032, 438] on span "More options" at bounding box center [1032, 442] width 15 height 10
drag, startPoint x: 412, startPoint y: 441, endPoint x: 528, endPoint y: 451, distance: 117.2
click at [564, 454] on div "File articles of corp SLR.pdf [DATE] by [PERSON_NAME]" at bounding box center [698, 442] width 840 height 46
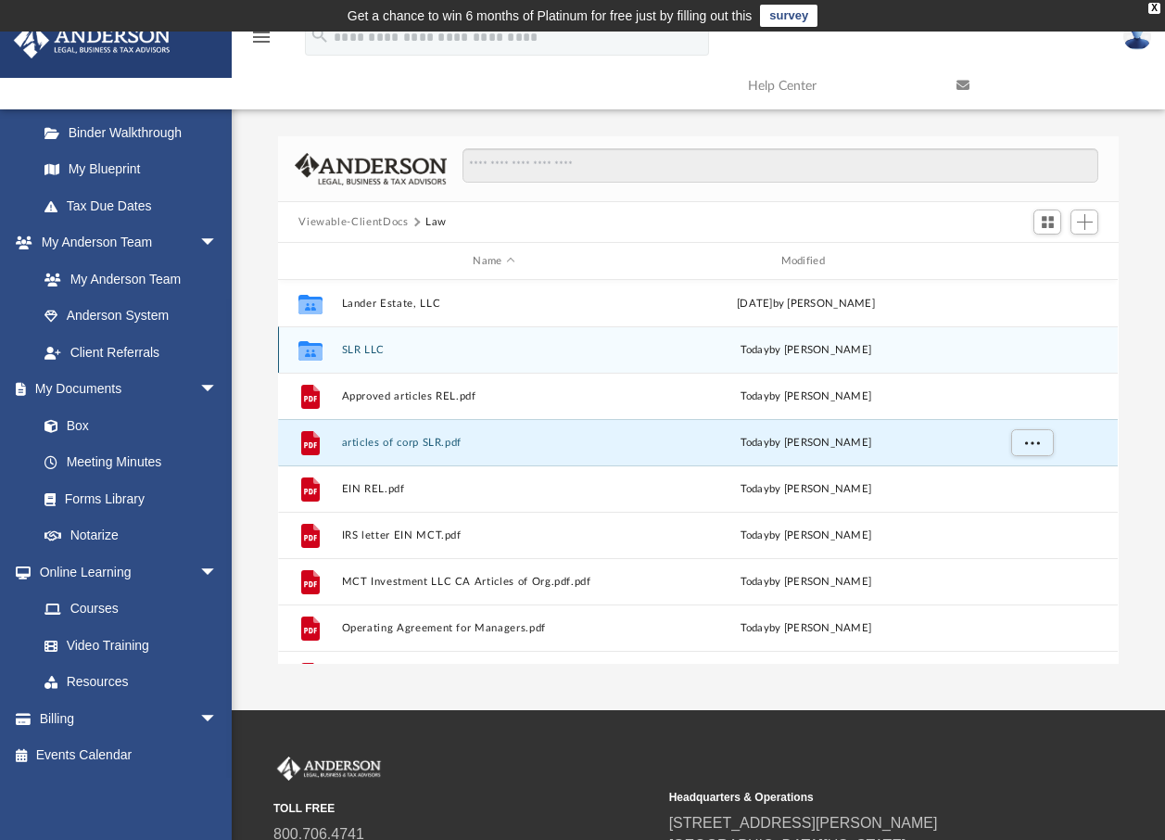
drag, startPoint x: 474, startPoint y: 447, endPoint x: 504, endPoint y: 352, distance: 99.4
click at [504, 352] on div "Collaborated Folder Lander Estate, LLC Wed Sep 24 2025 by Crayton Olivieri Coll…" at bounding box center [698, 604] width 840 height 649
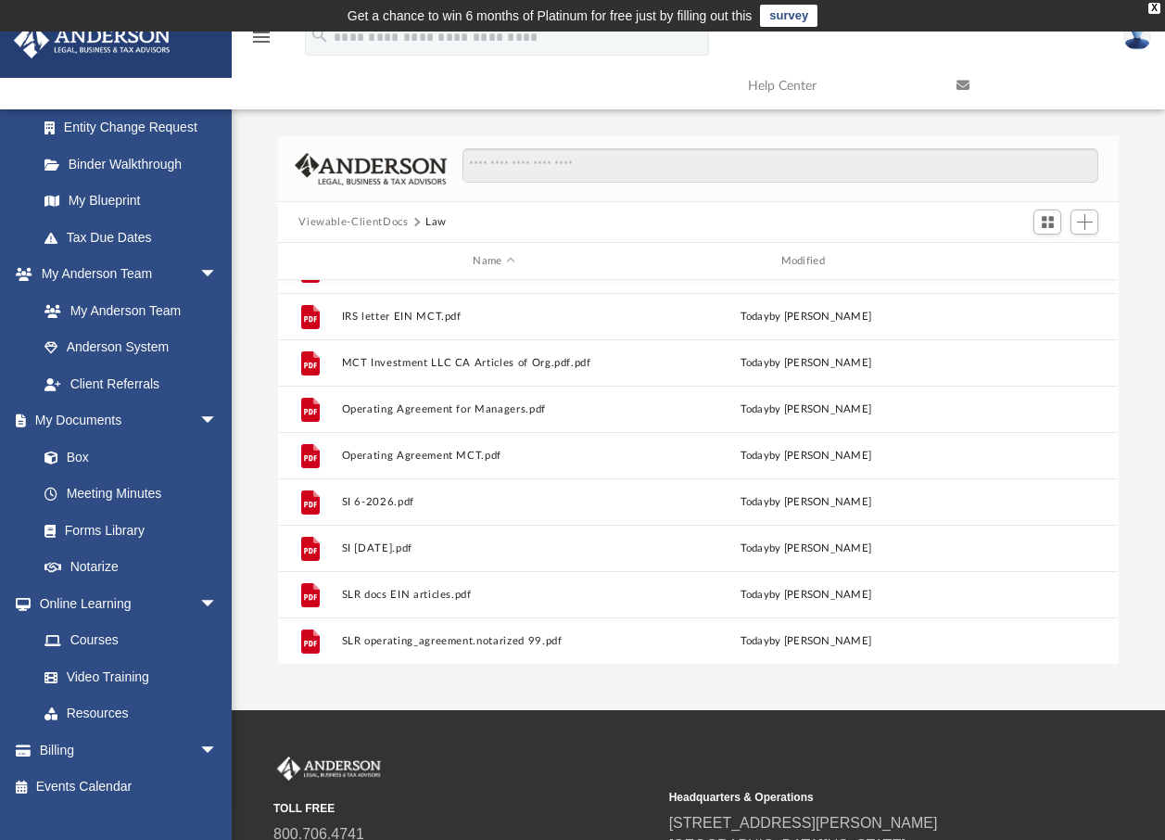
scroll to position [172, 0]
